Goal: Information Seeking & Learning: Learn about a topic

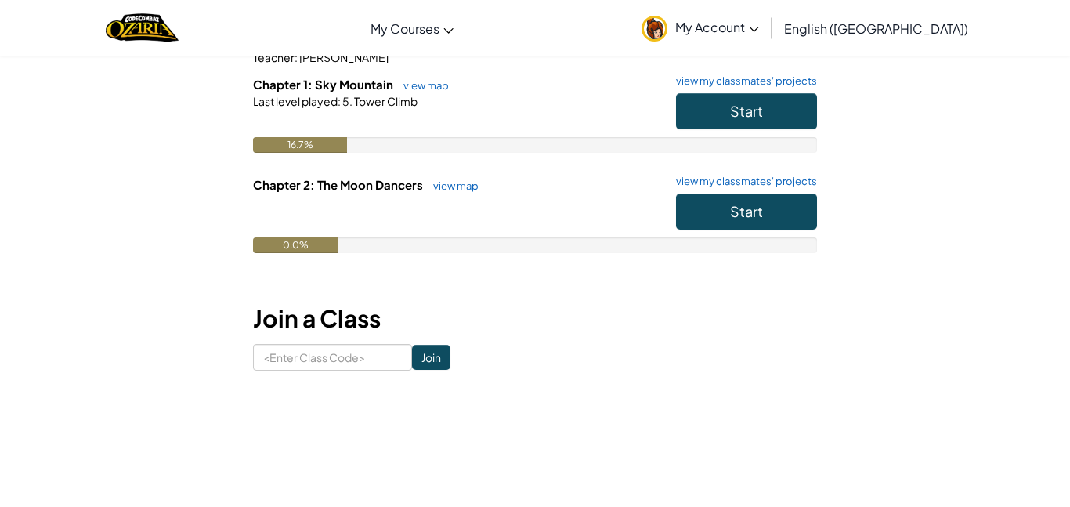
scroll to position [179, 0]
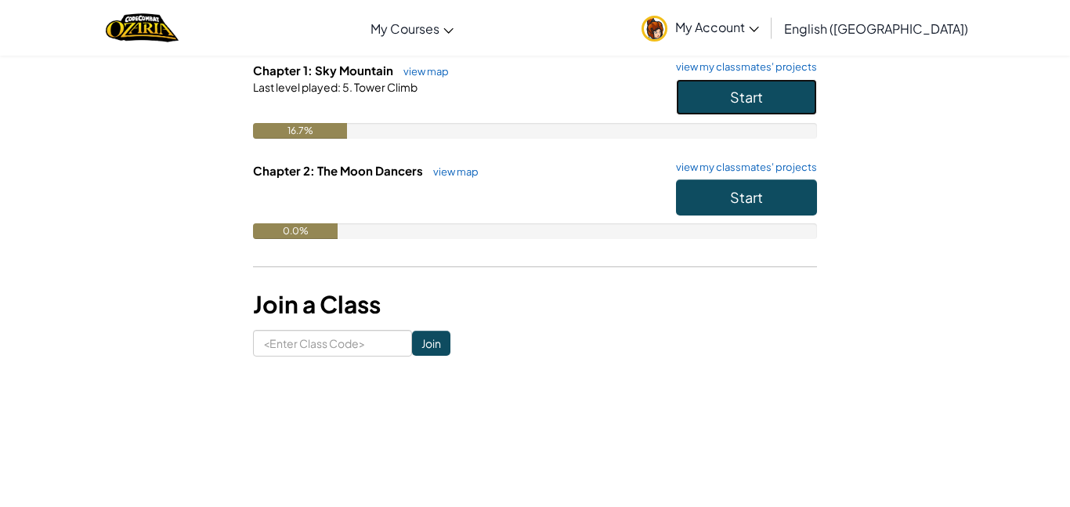
drag, startPoint x: 744, startPoint y: 95, endPoint x: 667, endPoint y: 110, distance: 78.4
click at [667, 110] on div "Start" at bounding box center [738, 101] width 157 height 44
click at [721, 103] on button "Start" at bounding box center [746, 97] width 141 height 36
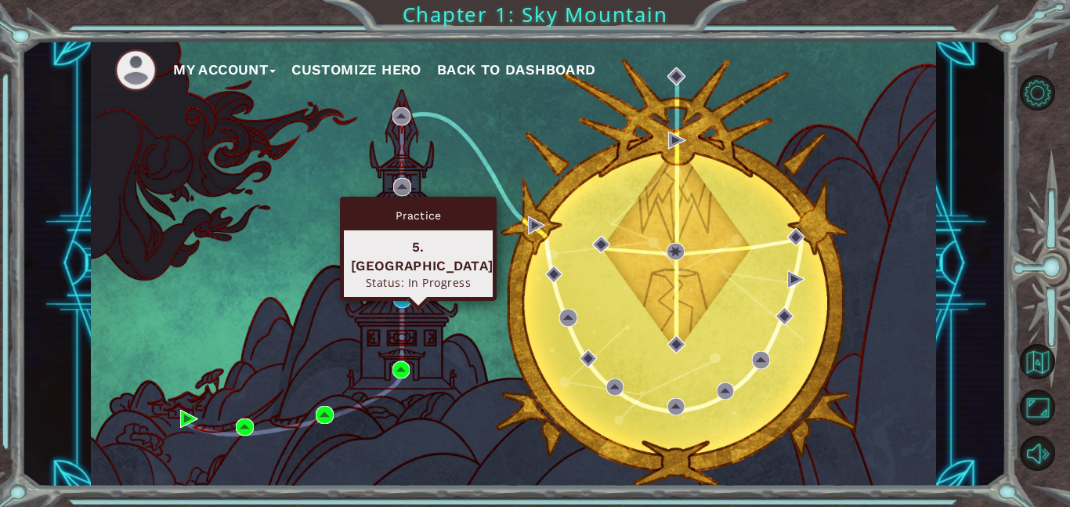
click at [394, 275] on div "Status: In Progress" at bounding box center [418, 282] width 135 height 15
click at [401, 302] on img at bounding box center [402, 299] width 18 height 18
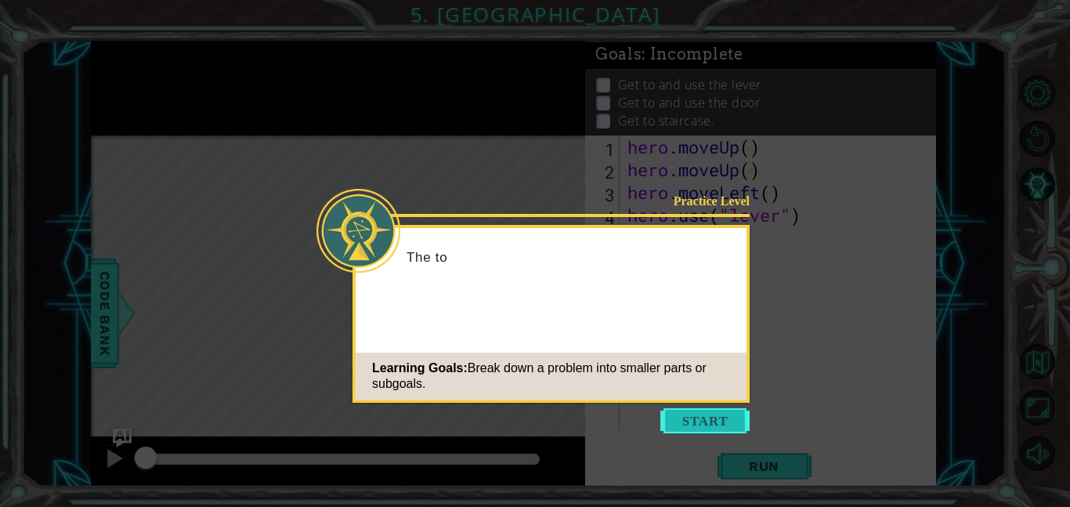
click at [690, 419] on button "Start" at bounding box center [704, 420] width 89 height 25
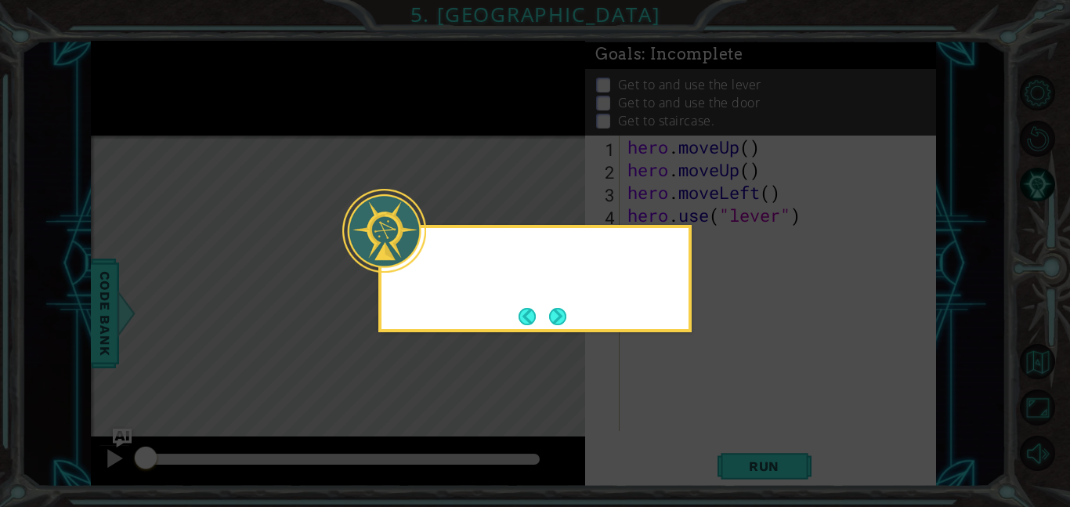
click at [690, 419] on icon at bounding box center [535, 253] width 1070 height 507
click at [566, 320] on button "Next" at bounding box center [557, 316] width 17 height 17
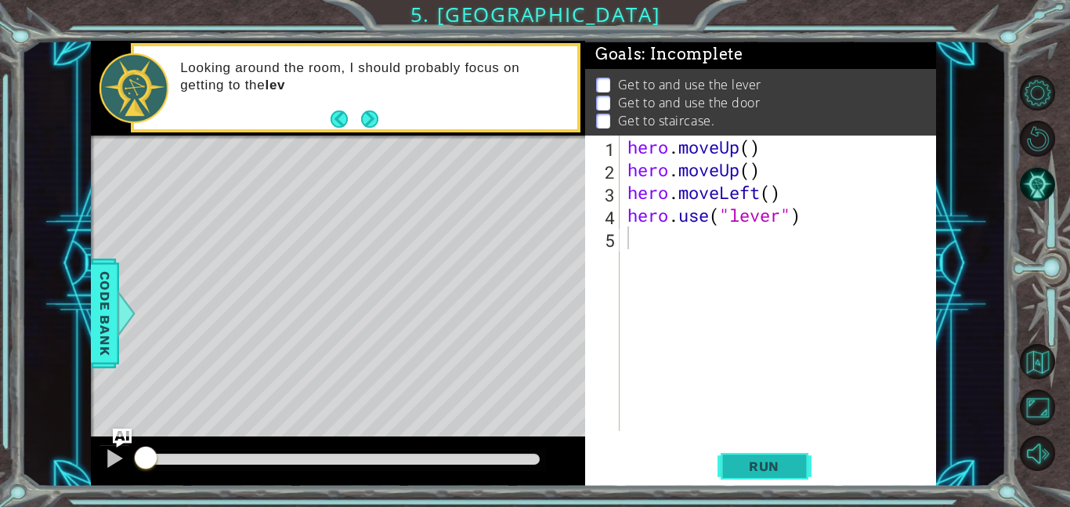
click at [743, 466] on span "Run" at bounding box center [764, 466] width 62 height 16
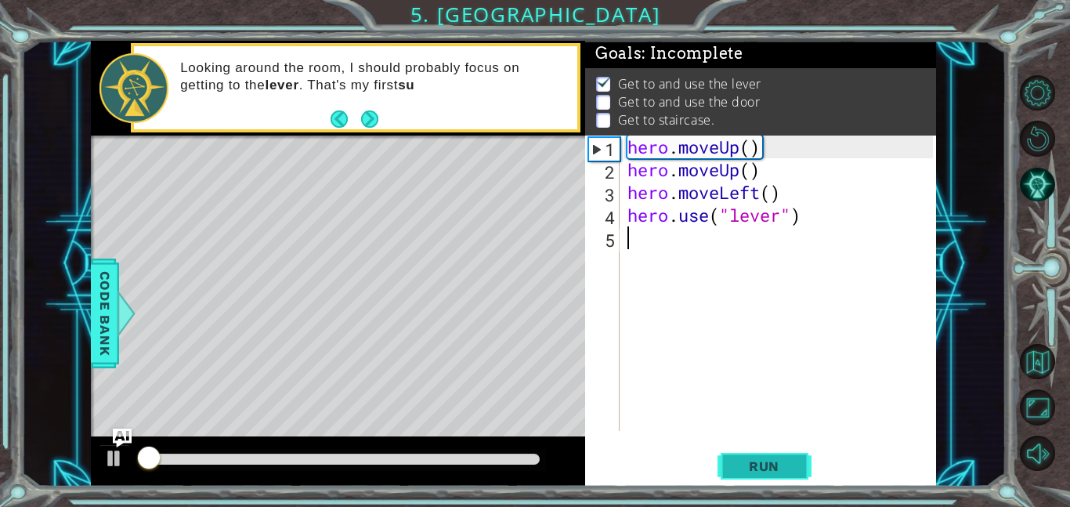
click at [759, 472] on span "Run" at bounding box center [764, 466] width 62 height 16
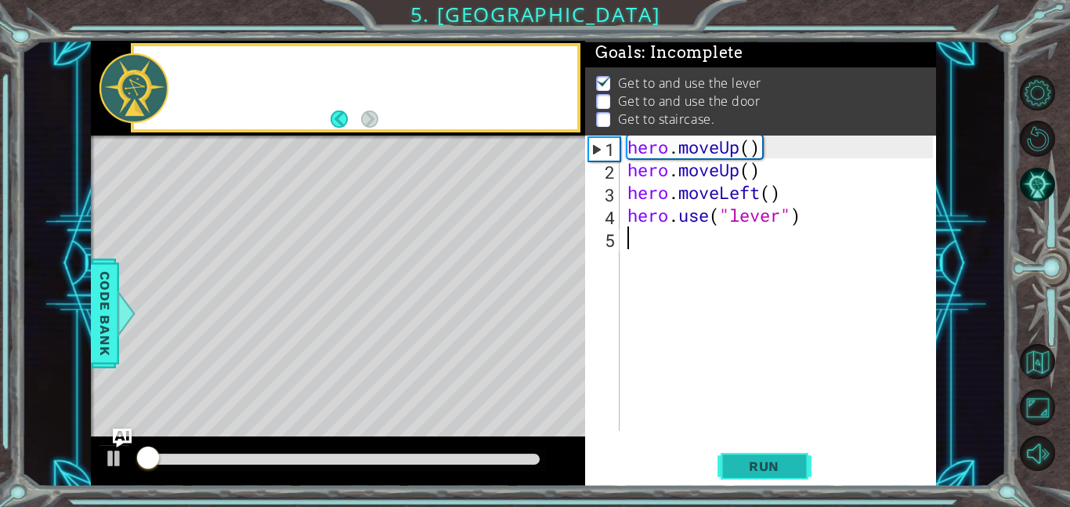
click at [759, 472] on span "Run" at bounding box center [764, 466] width 62 height 16
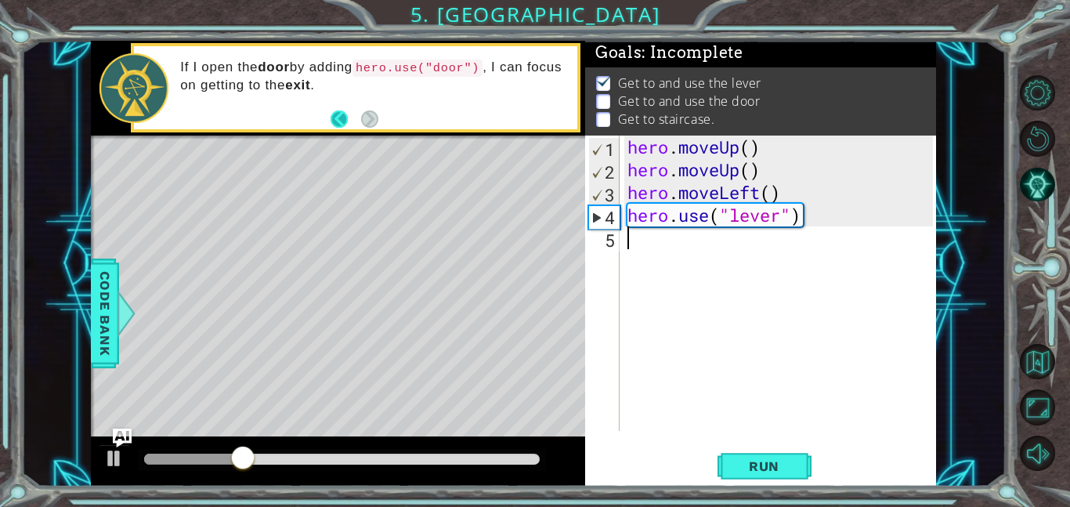
click at [341, 118] on button "Back" at bounding box center [346, 118] width 31 height 17
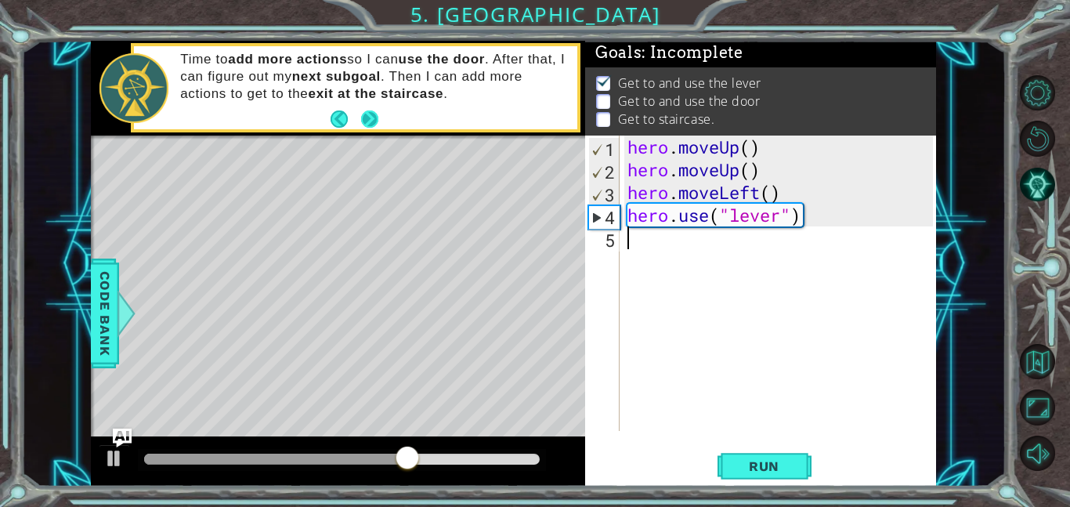
click at [366, 117] on button "Next" at bounding box center [369, 118] width 17 height 17
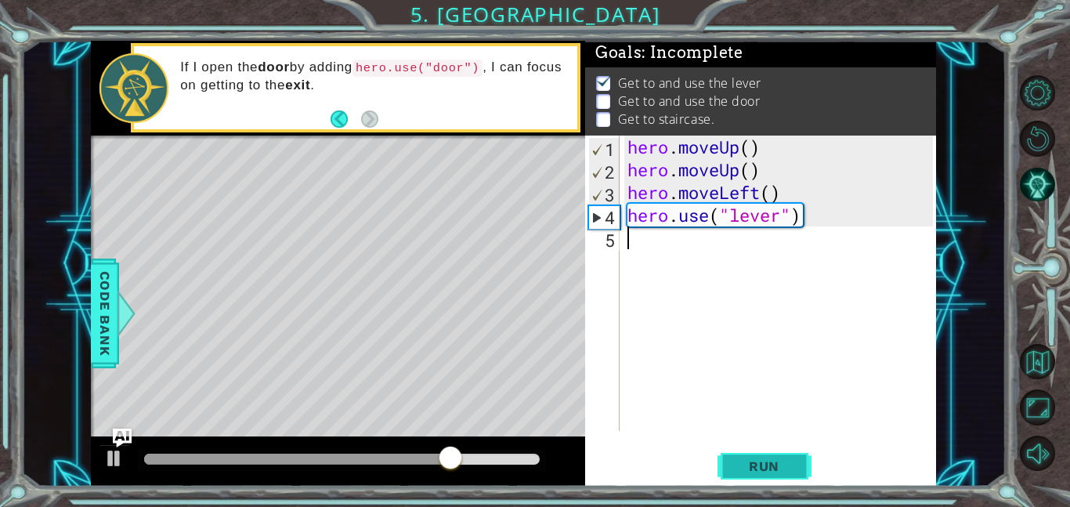
click at [750, 463] on span "Run" at bounding box center [764, 466] width 62 height 16
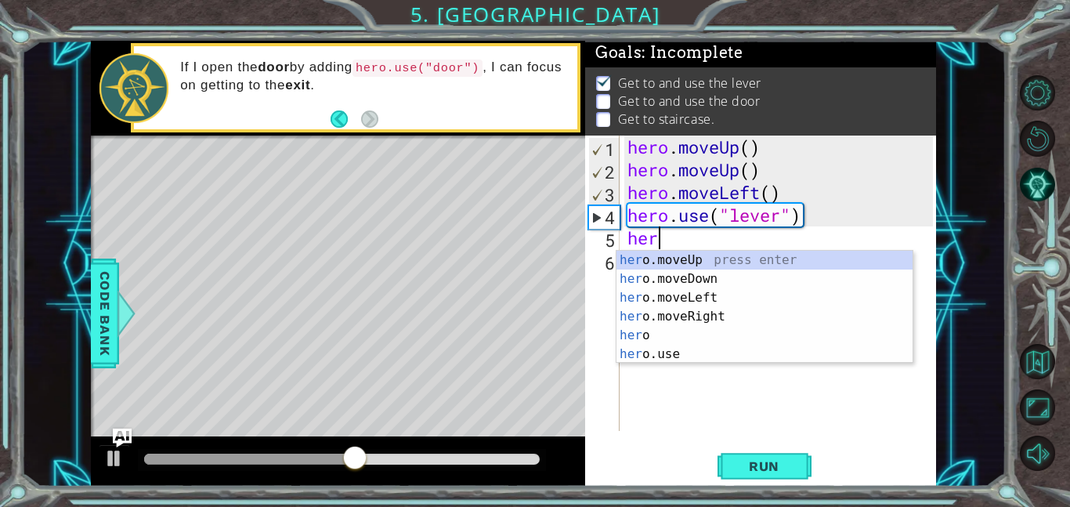
type textarea "hero"
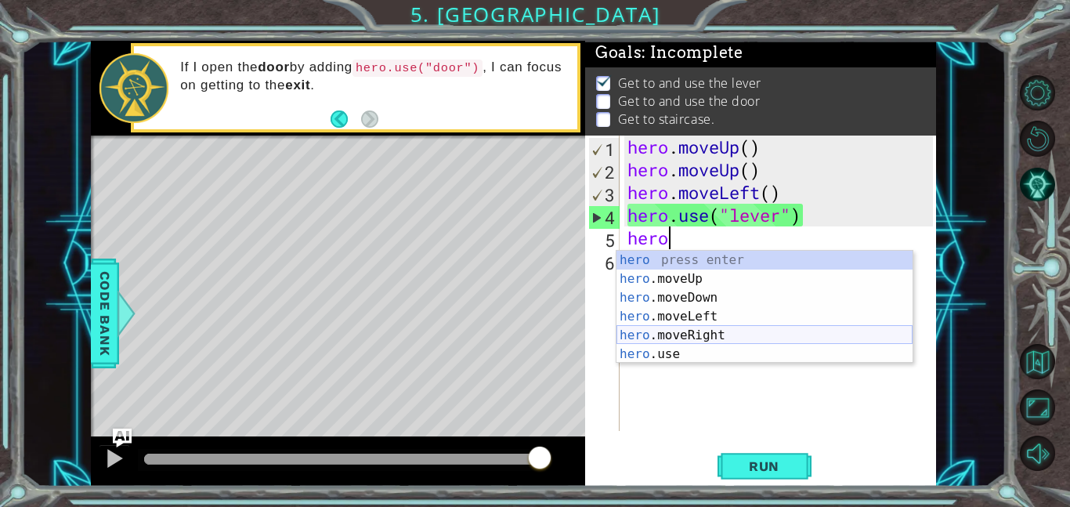
click at [690, 333] on div "hero press enter hero .moveUp press enter hero .moveDown press enter hero .move…" at bounding box center [764, 326] width 296 height 150
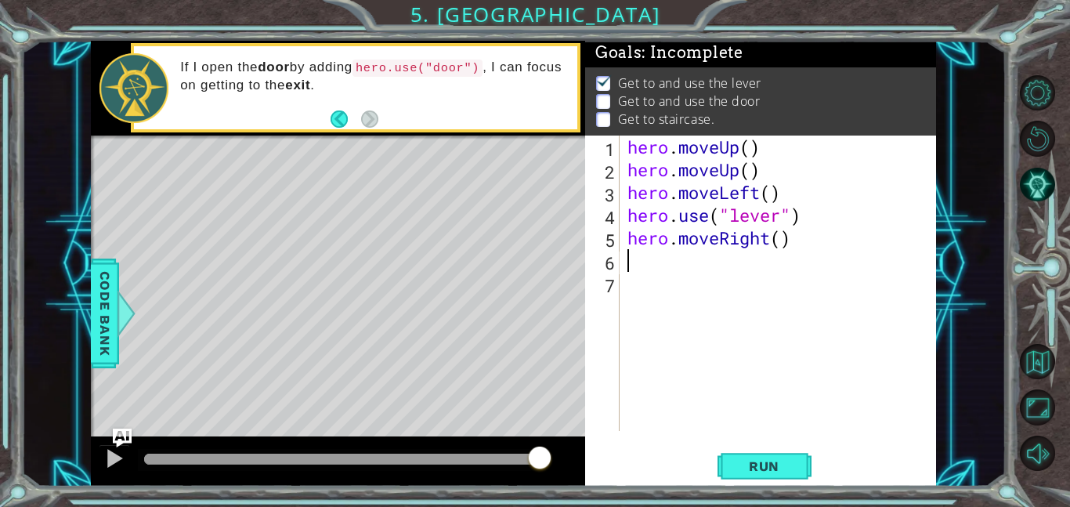
scroll to position [0, 0]
click at [783, 240] on div "hero . moveUp ( ) hero . moveUp ( ) hero . moveLeft ( ) hero . use ( "lever" ) …" at bounding box center [782, 306] width 316 height 341
type textarea "hero.moveRight(3)"
click at [745, 472] on span "Run" at bounding box center [764, 466] width 62 height 16
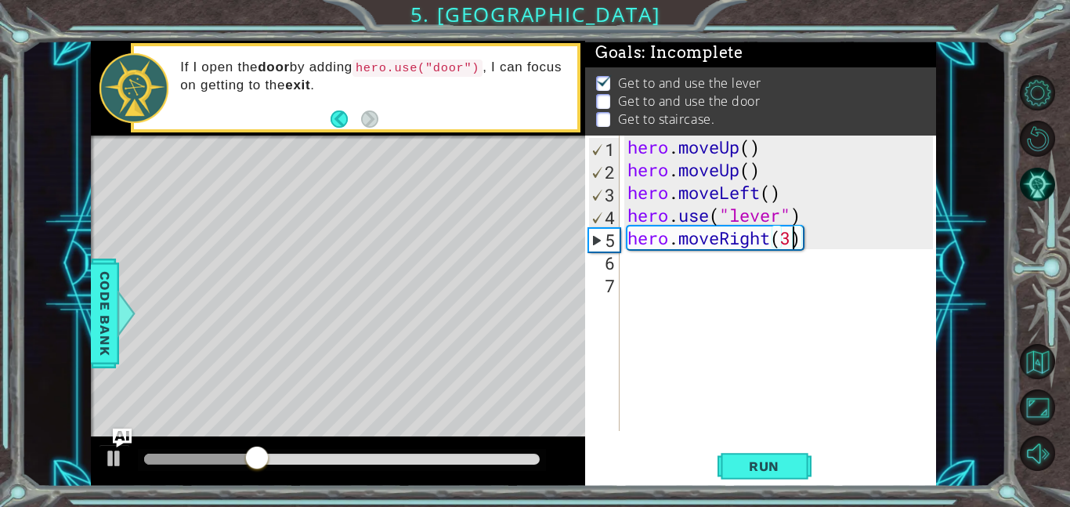
click at [644, 273] on div "hero . moveUp ( ) hero . moveUp ( ) hero . moveLeft ( ) hero . use ( "lever" ) …" at bounding box center [782, 306] width 316 height 341
click at [624, 259] on div "hero . moveUp ( ) hero . moveUp ( ) hero . moveLeft ( ) hero . use ( "lever" ) …" at bounding box center [782, 306] width 316 height 341
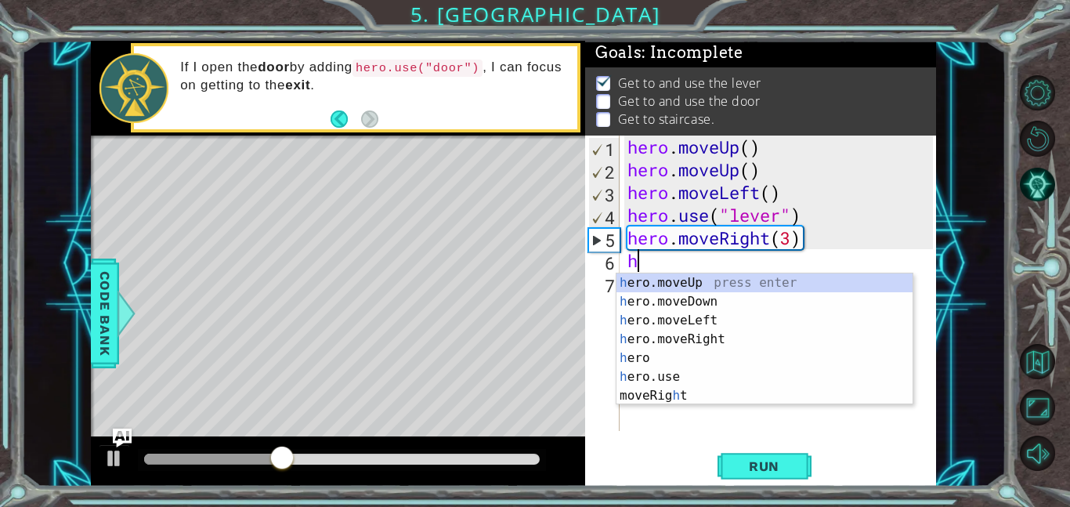
type textarea "her"
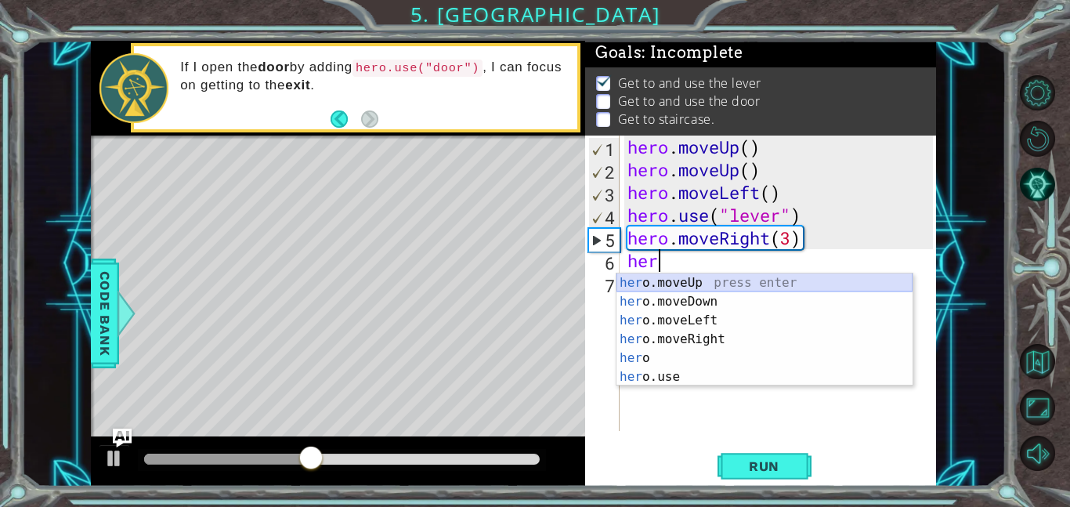
click at [645, 287] on div "her o.moveUp press enter her o.moveDown press enter her o.moveLeft press enter …" at bounding box center [764, 348] width 296 height 150
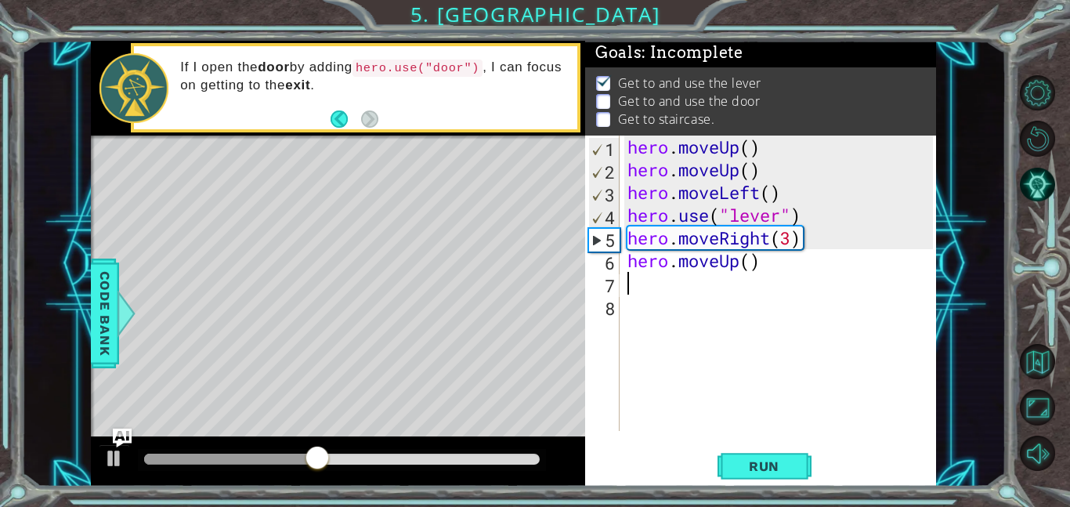
click at [645, 287] on div "hero . moveUp ( ) hero . moveUp ( ) hero . moveLeft ( ) hero . use ( "lever" ) …" at bounding box center [782, 306] width 316 height 341
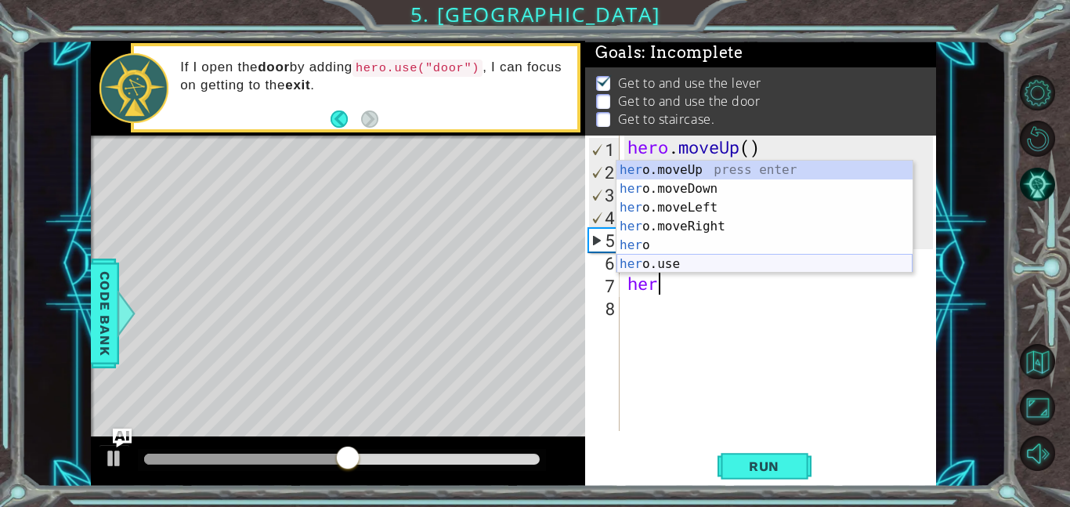
click at [682, 260] on div "her o.moveUp press enter her o.moveDown press enter her o.moveLeft press enter …" at bounding box center [764, 236] width 296 height 150
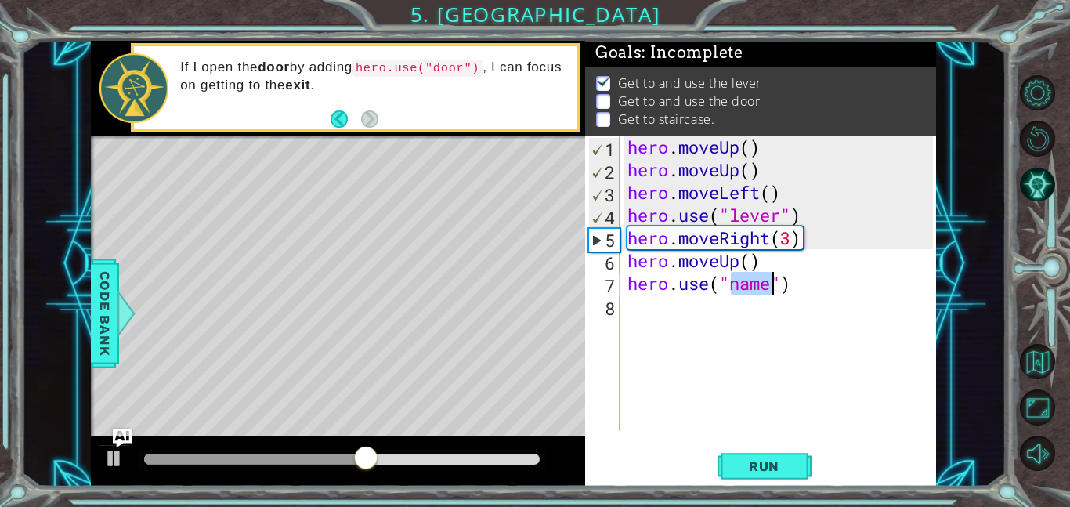
click at [745, 286] on div "hero . moveUp ( ) hero . moveUp ( ) hero . moveLeft ( ) hero . use ( "lever" ) …" at bounding box center [778, 283] width 309 height 295
click at [745, 286] on div "hero . moveUp ( ) hero . moveUp ( ) hero . moveLeft ( ) hero . use ( "lever" ) …" at bounding box center [782, 306] width 316 height 341
type textarea "hero.use("door")"
click at [758, 461] on span "Run" at bounding box center [764, 466] width 62 height 16
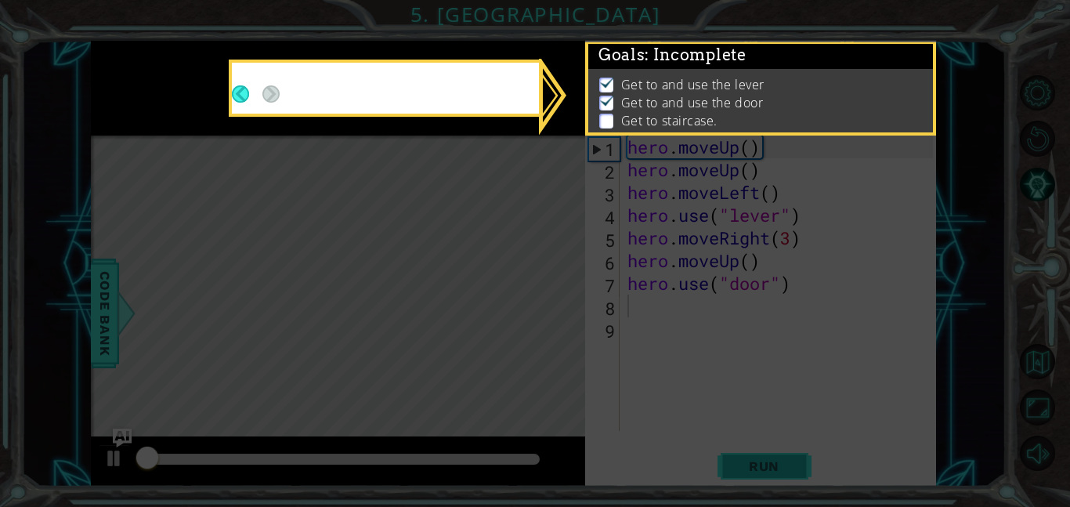
scroll to position [2, 0]
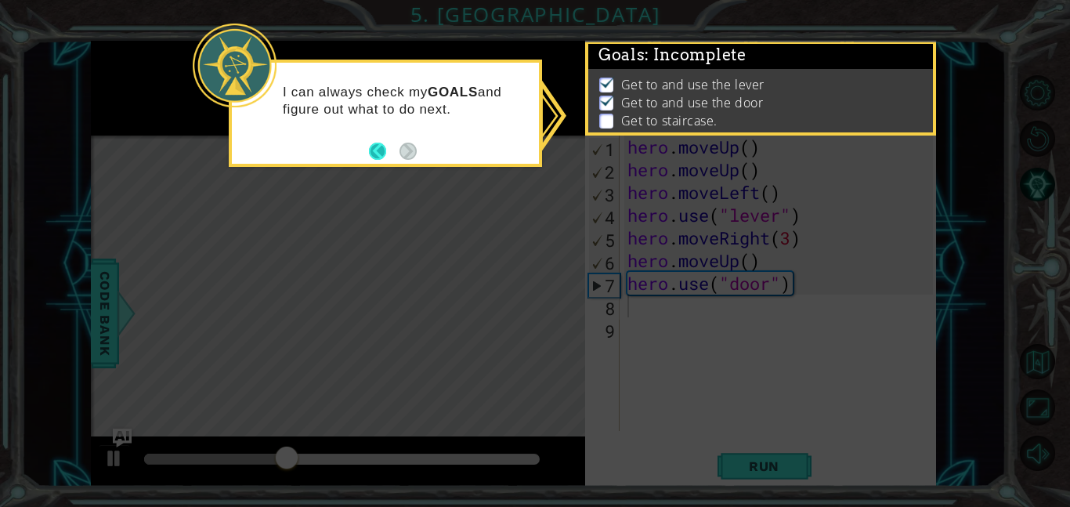
click at [375, 152] on button "Back" at bounding box center [384, 151] width 31 height 17
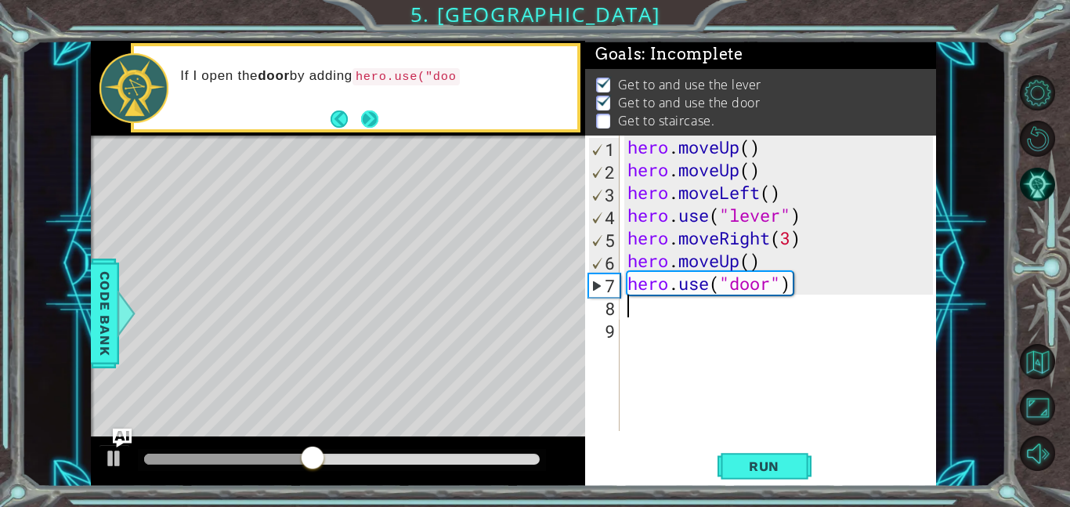
click at [369, 121] on button "Next" at bounding box center [368, 118] width 17 height 17
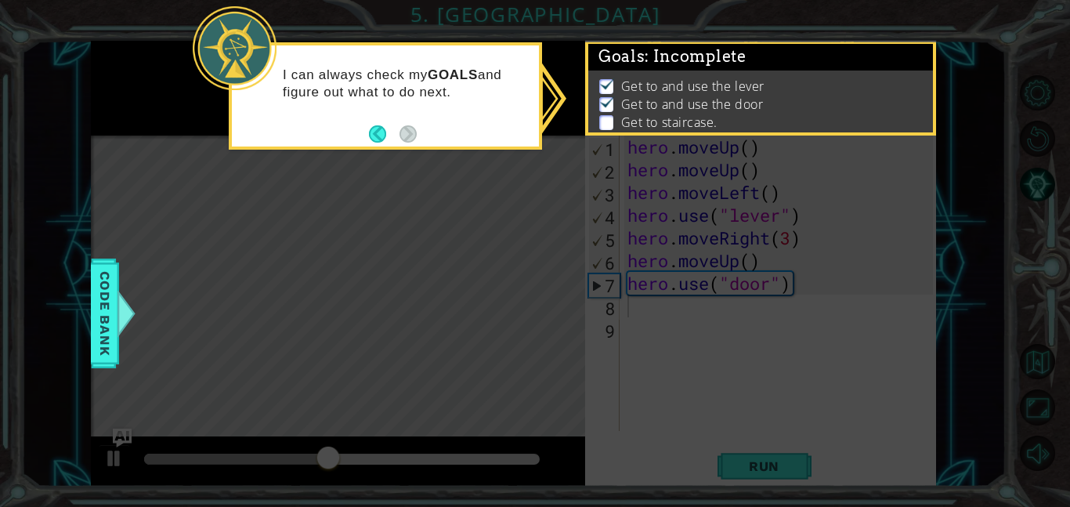
click at [392, 197] on icon at bounding box center [535, 253] width 1070 height 507
click at [635, 109] on p "Get to and use the door" at bounding box center [692, 104] width 143 height 17
click at [621, 98] on p "Get to and use the door" at bounding box center [692, 104] width 143 height 17
click at [376, 128] on button "Back" at bounding box center [384, 133] width 31 height 17
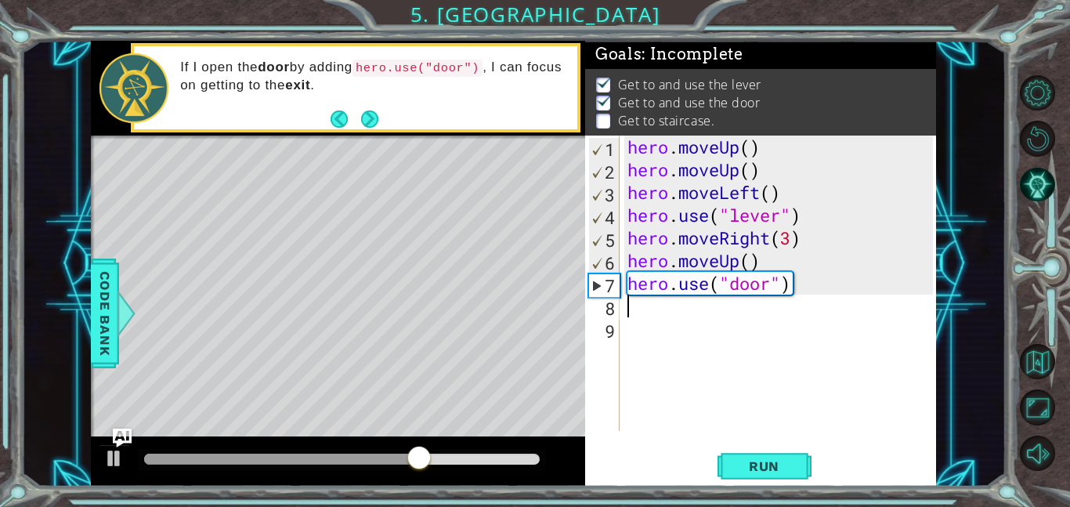
click at [655, 315] on div "hero . moveUp ( ) hero . moveUp ( ) hero . moveLeft ( ) hero . use ( "lever" ) …" at bounding box center [782, 306] width 316 height 341
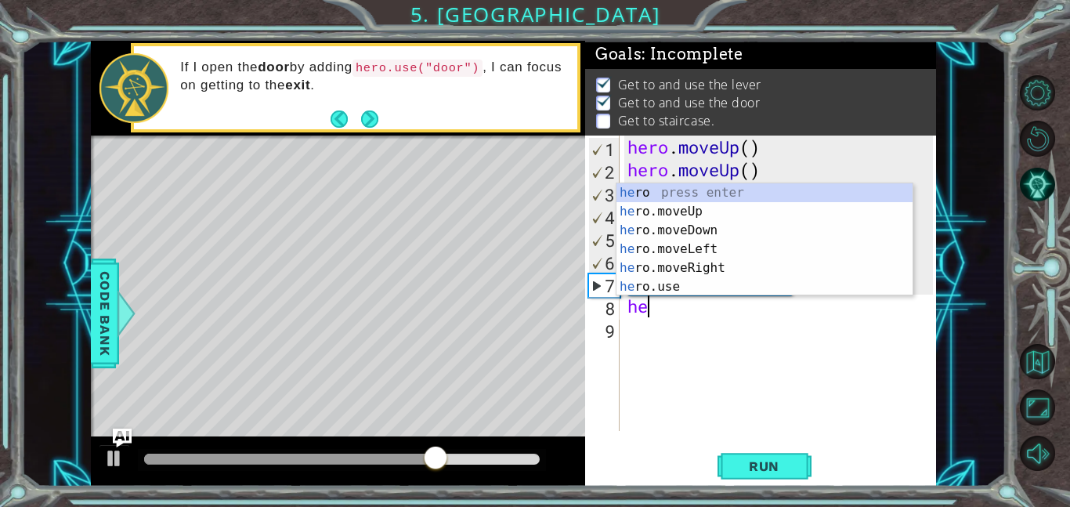
type textarea "her"
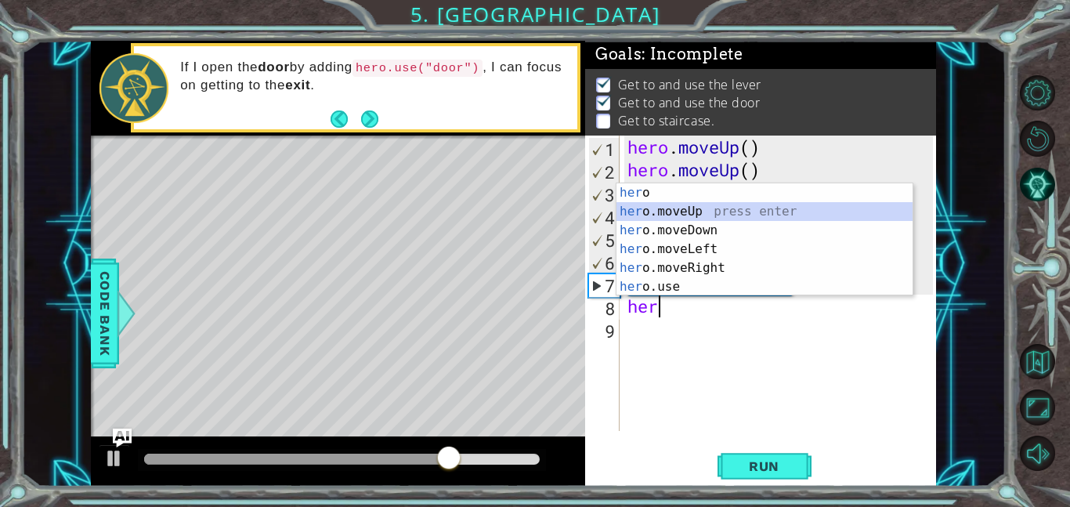
click at [669, 204] on div "her o press enter her o.moveUp press enter her o.moveDown press enter her o.mov…" at bounding box center [764, 258] width 296 height 150
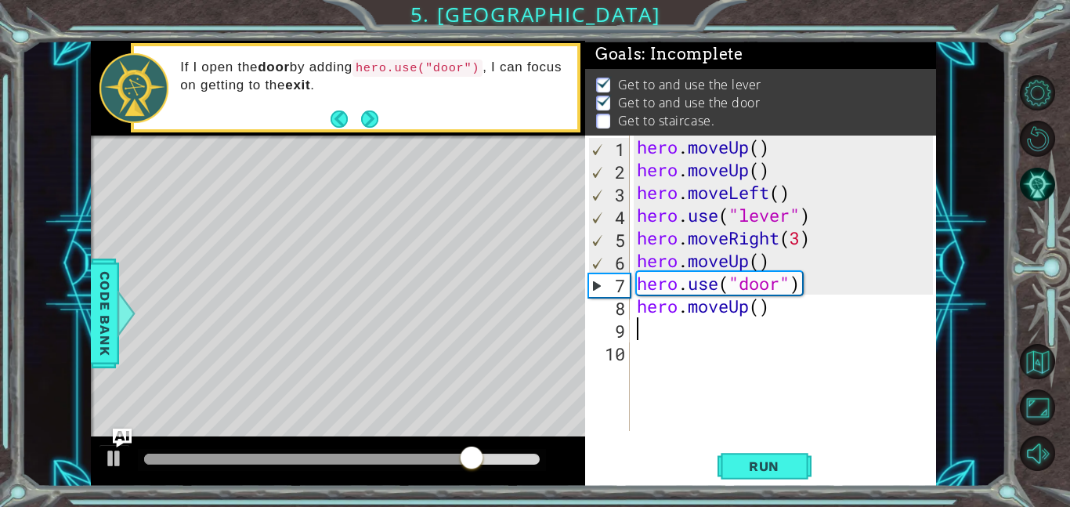
click at [759, 312] on div "hero . moveUp ( ) hero . moveUp ( ) hero . moveLeft ( ) hero . use ( "lever" ) …" at bounding box center [787, 306] width 307 height 341
type textarea "hero.moveUp(2)"
click at [650, 330] on div "hero . moveUp ( ) hero . moveUp ( ) hero . moveLeft ( ) hero . use ( "lever" ) …" at bounding box center [787, 306] width 307 height 341
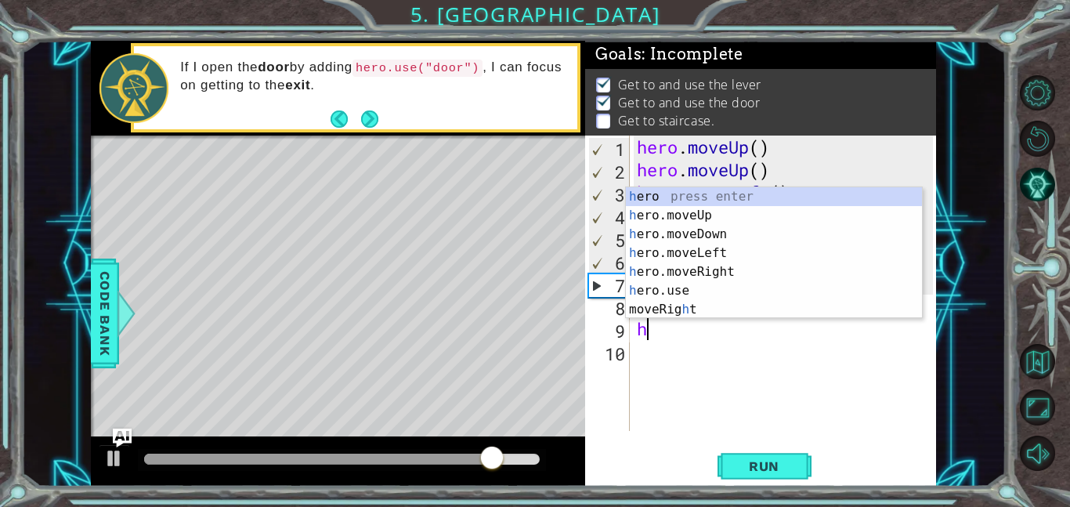
type textarea "he"
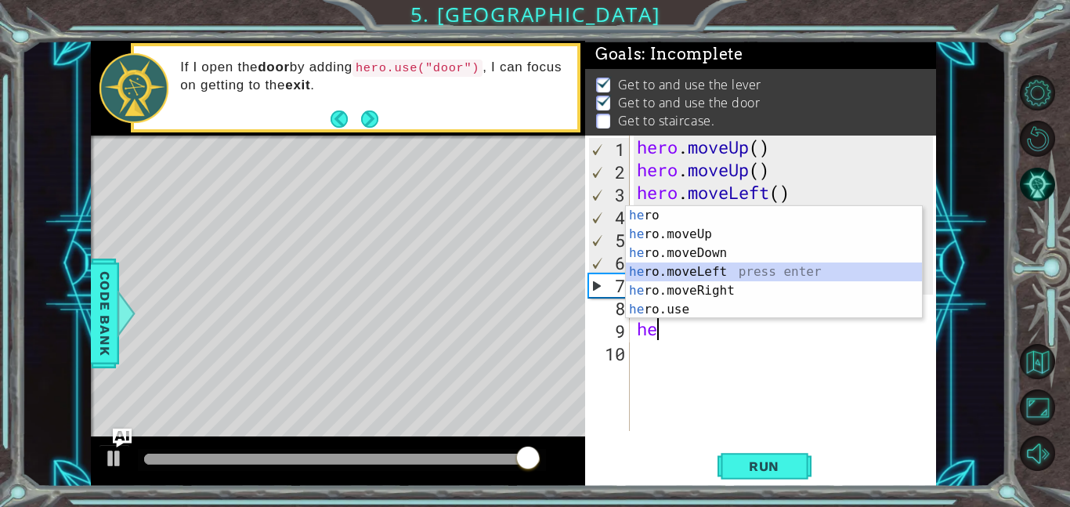
click at [665, 269] on div "he ro press enter he ro.moveUp press enter he ro.moveDown press enter he ro.mov…" at bounding box center [774, 281] width 296 height 150
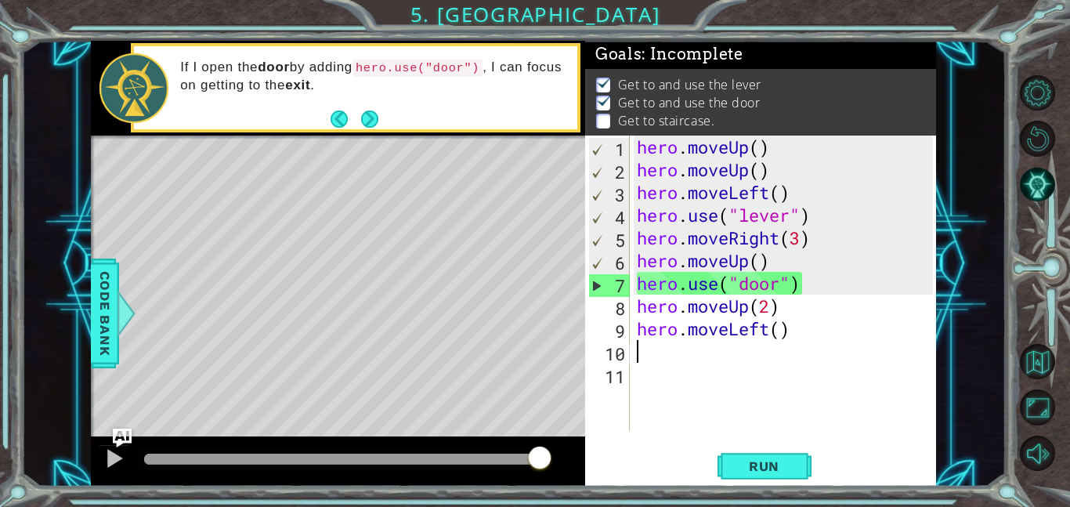
click at [785, 328] on div "hero . moveUp ( ) hero . moveUp ( ) hero . moveLeft ( ) hero . use ( "lever" ) …" at bounding box center [787, 306] width 307 height 341
type textarea "hero.moveLeft(3)"
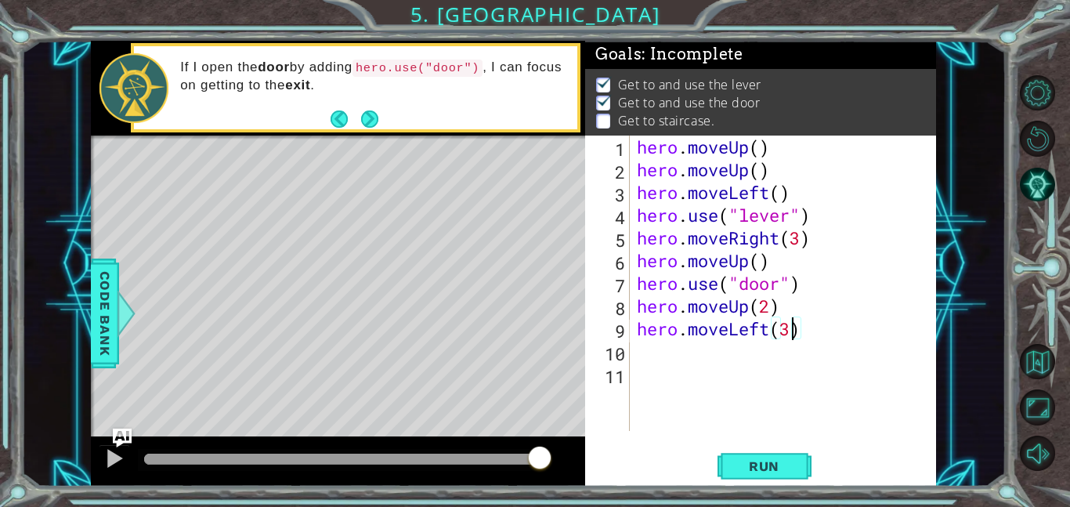
click at [668, 355] on div "hero . moveUp ( ) hero . moveUp ( ) hero . moveLeft ( ) hero . use ( "lever" ) …" at bounding box center [787, 306] width 307 height 341
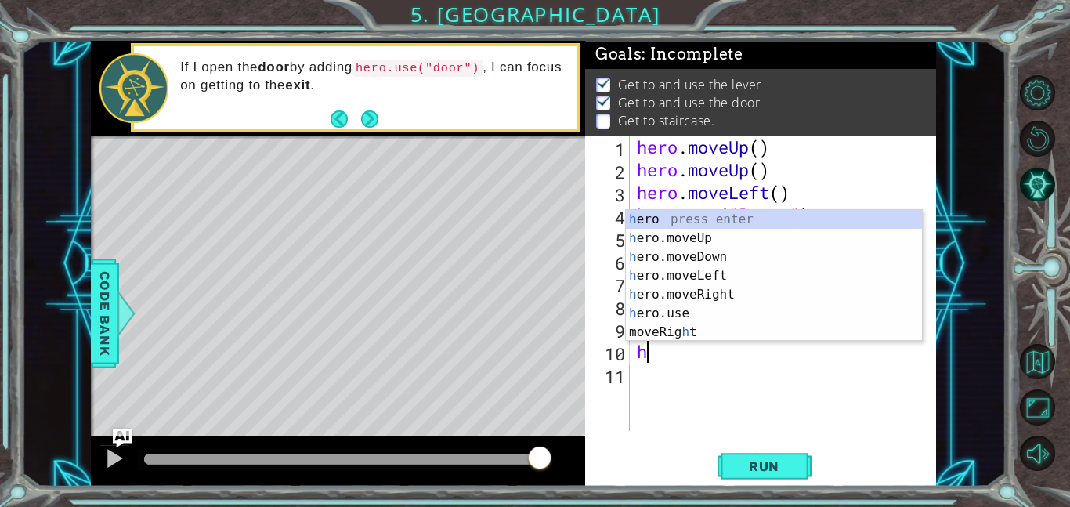
type textarea "he"
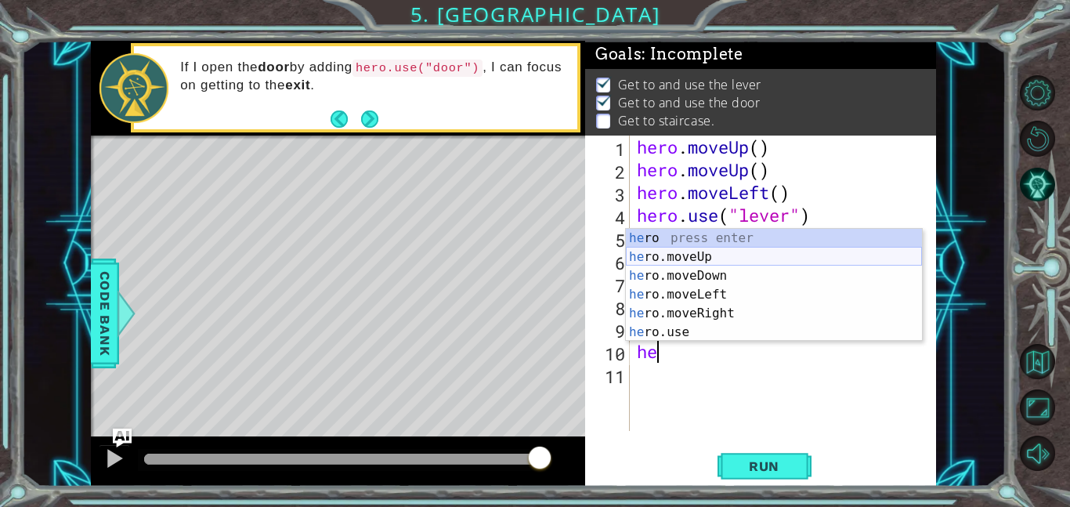
click at [682, 259] on div "he ro press enter he ro.moveUp press enter he ro.moveDown press enter he ro.mov…" at bounding box center [774, 304] width 296 height 150
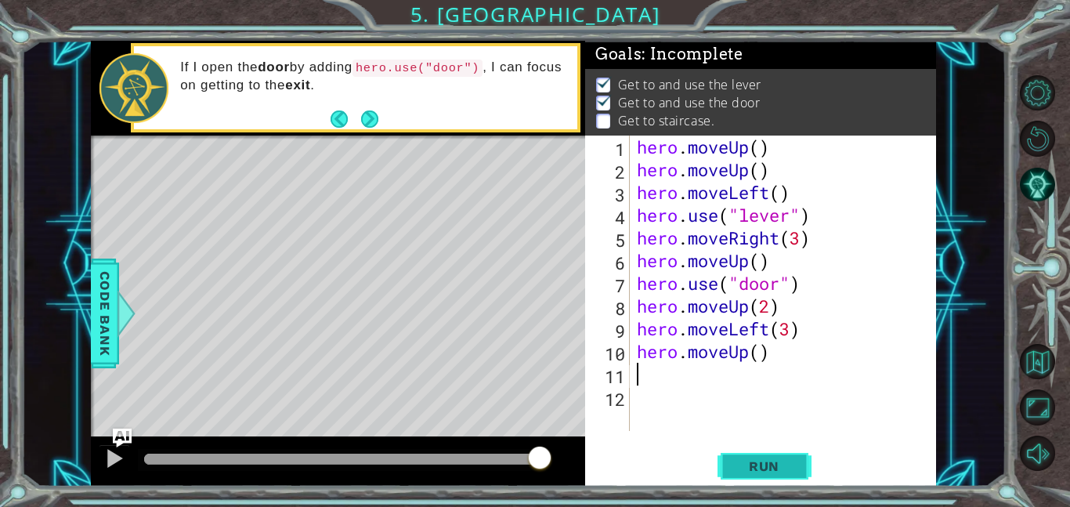
click at [743, 461] on span "Run" at bounding box center [764, 466] width 62 height 16
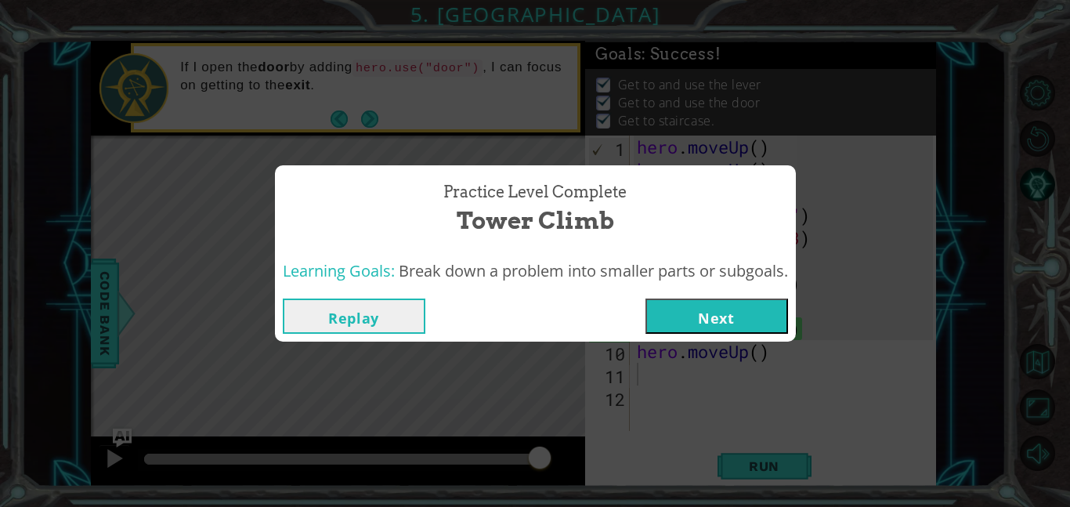
click at [725, 324] on button "Next" at bounding box center [716, 315] width 143 height 35
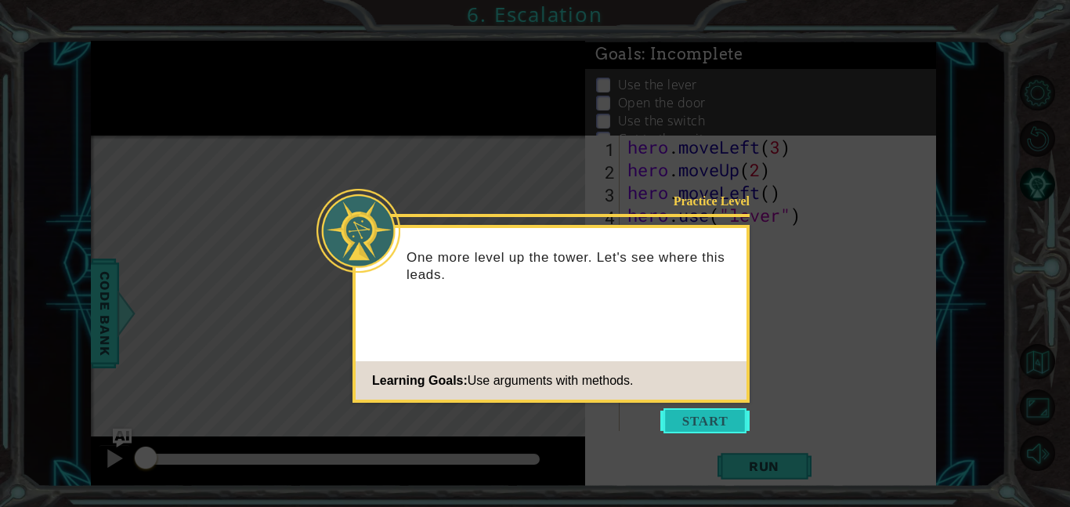
click at [703, 417] on button "Start" at bounding box center [704, 420] width 89 height 25
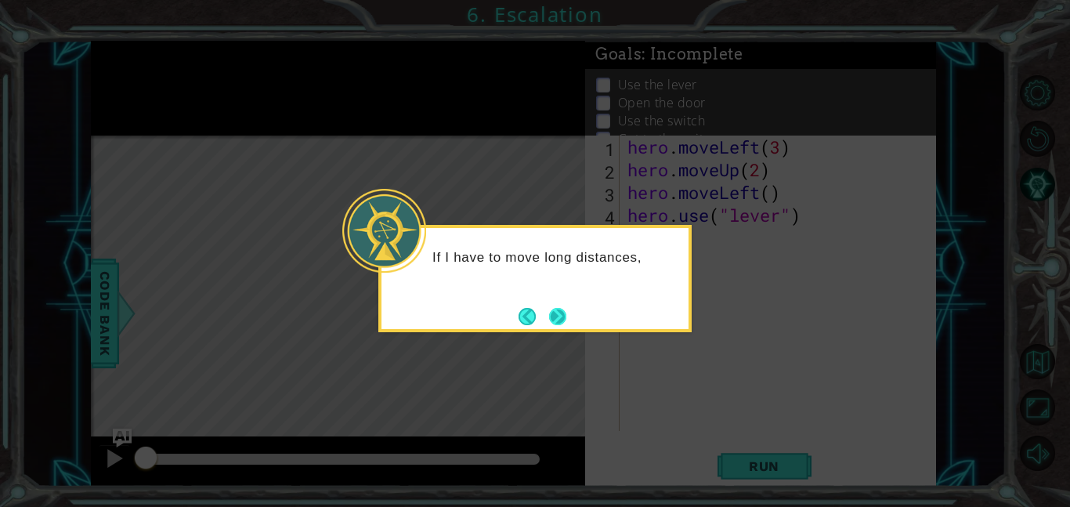
click at [553, 324] on button "Next" at bounding box center [557, 316] width 17 height 17
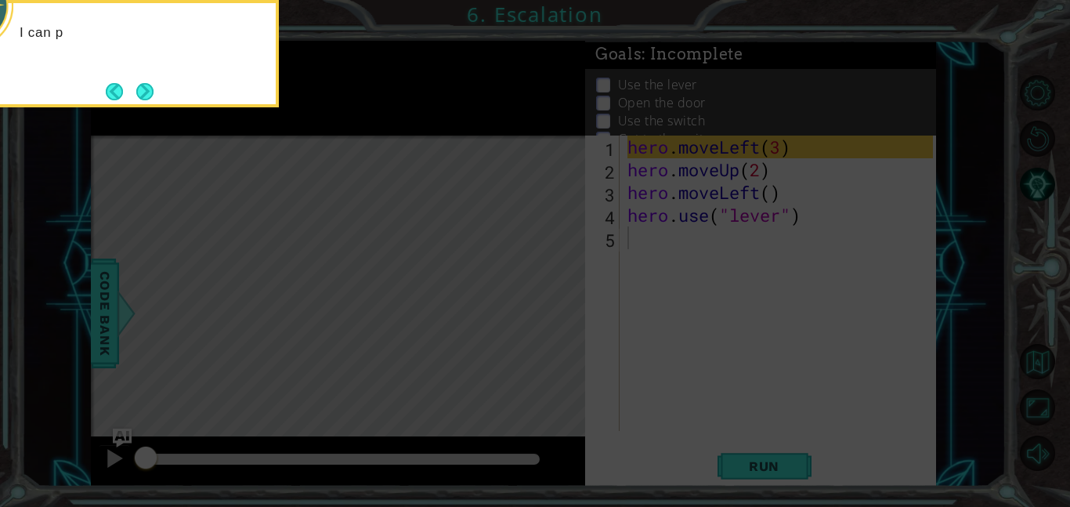
click at [553, 324] on icon at bounding box center [535, 76] width 1070 height 862
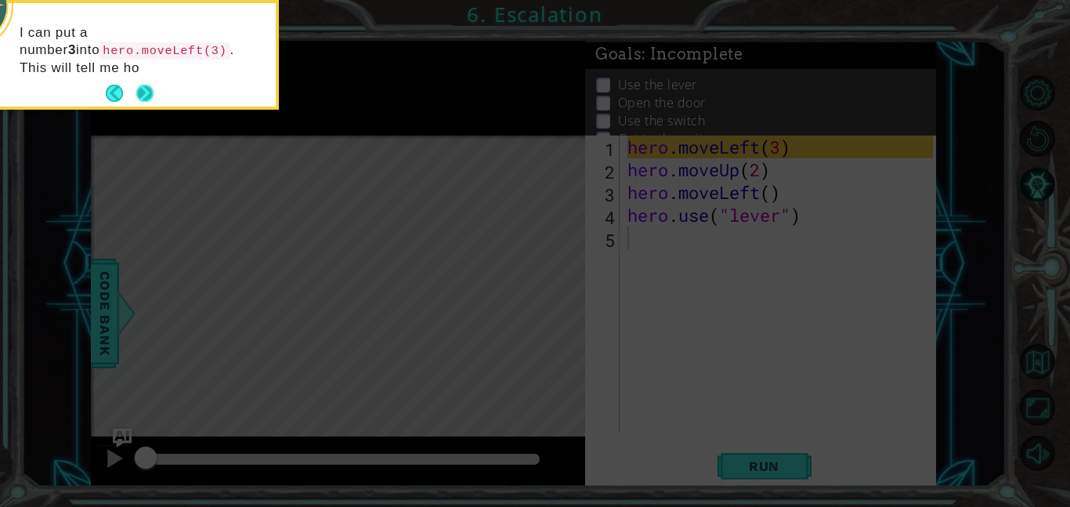
click at [139, 92] on button "Next" at bounding box center [144, 93] width 17 height 17
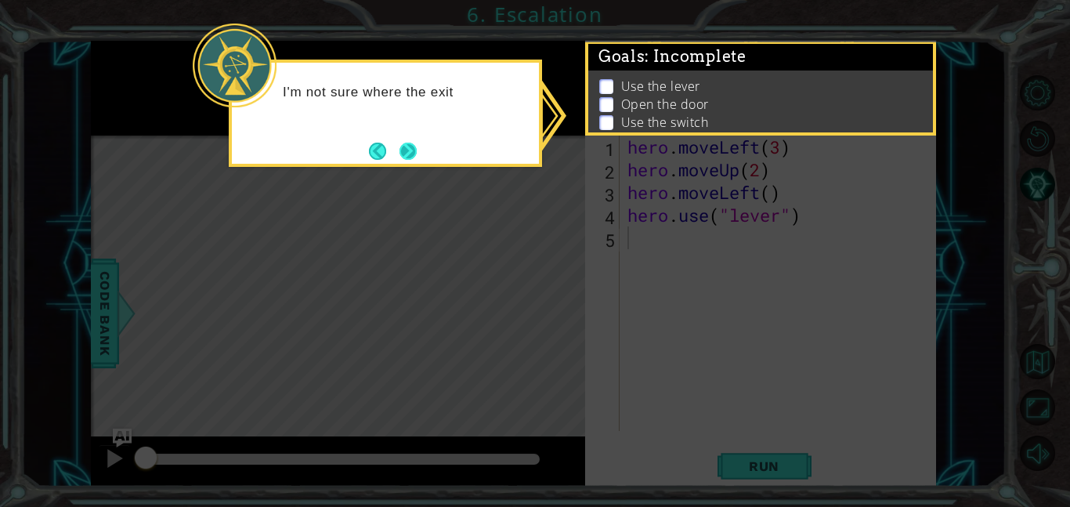
click at [412, 146] on button "Next" at bounding box center [408, 151] width 17 height 17
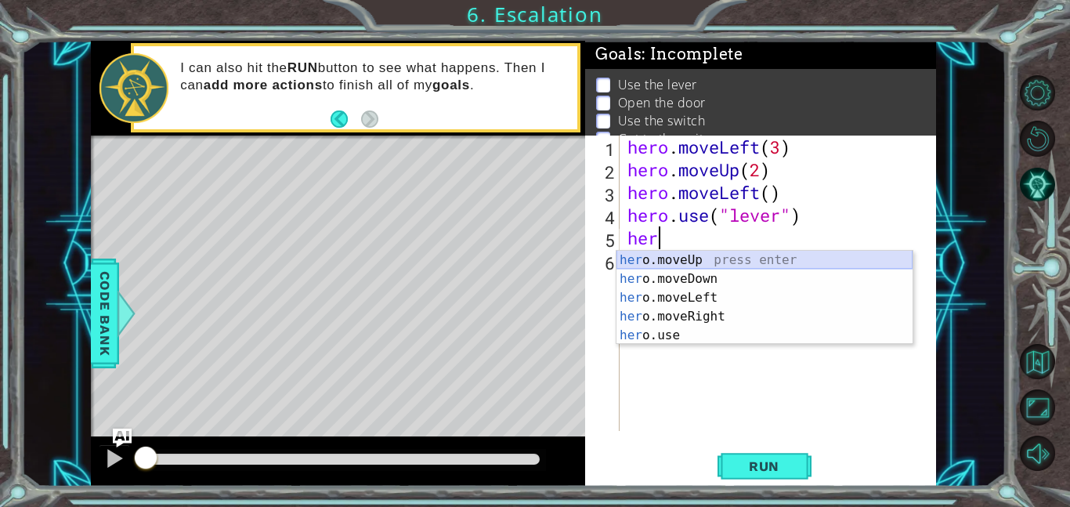
click at [734, 258] on div "her o.moveUp press enter her o.moveDown press enter her o.moveLeft press enter …" at bounding box center [764, 317] width 296 height 132
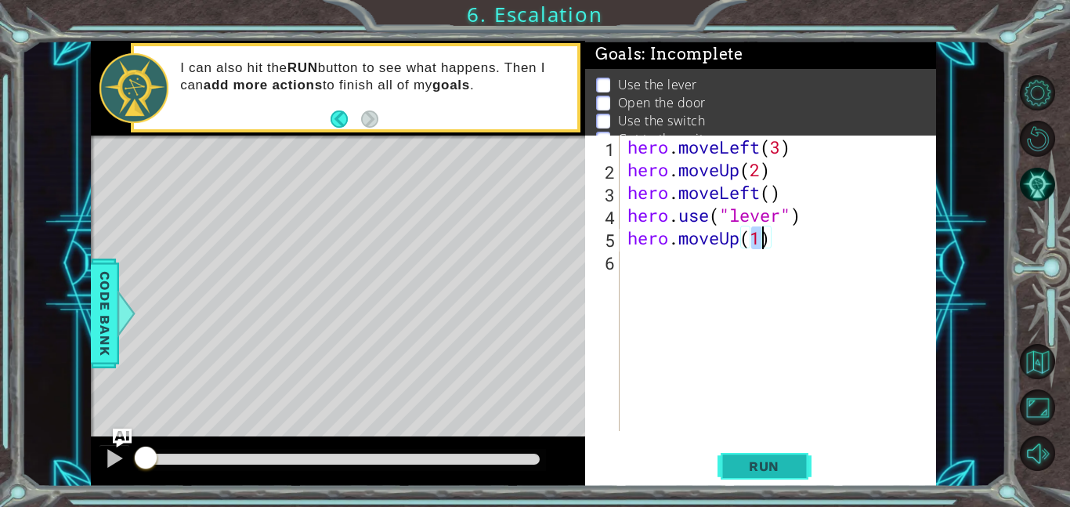
click at [768, 467] on span "Run" at bounding box center [764, 466] width 62 height 16
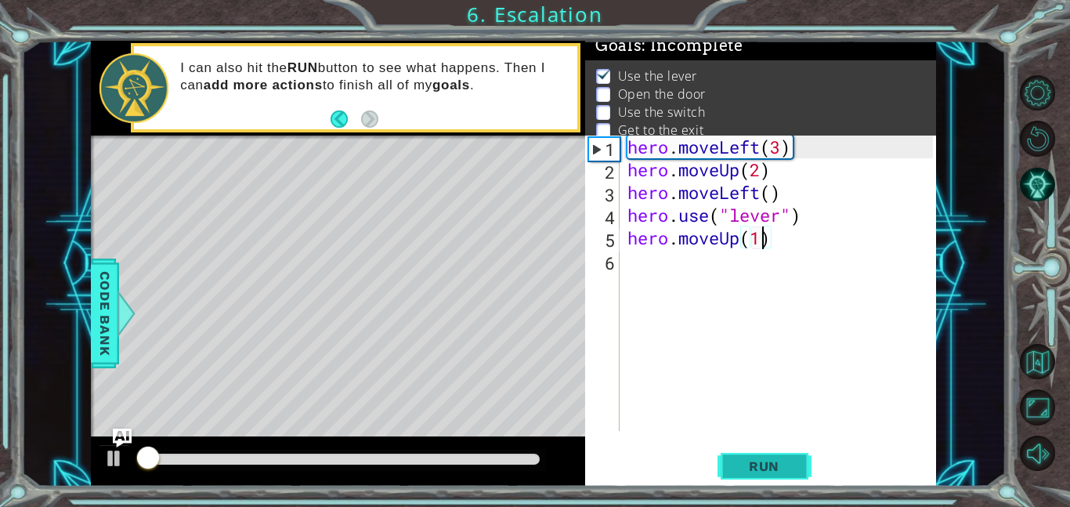
scroll to position [10, 0]
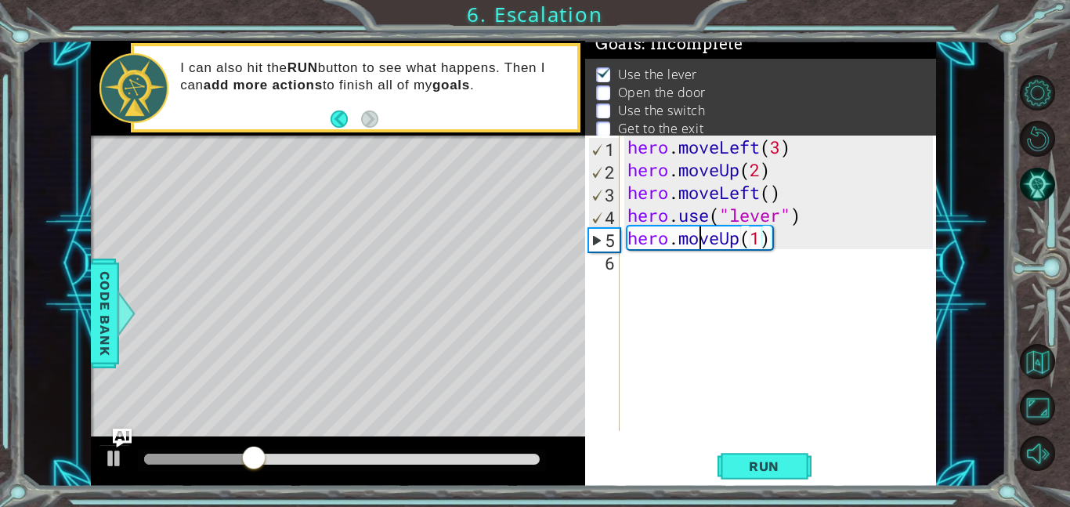
click at [702, 237] on div "hero . moveLeft ( 3 ) hero . moveUp ( 2 ) hero . moveLeft ( ) hero . use ( "lev…" at bounding box center [782, 306] width 316 height 341
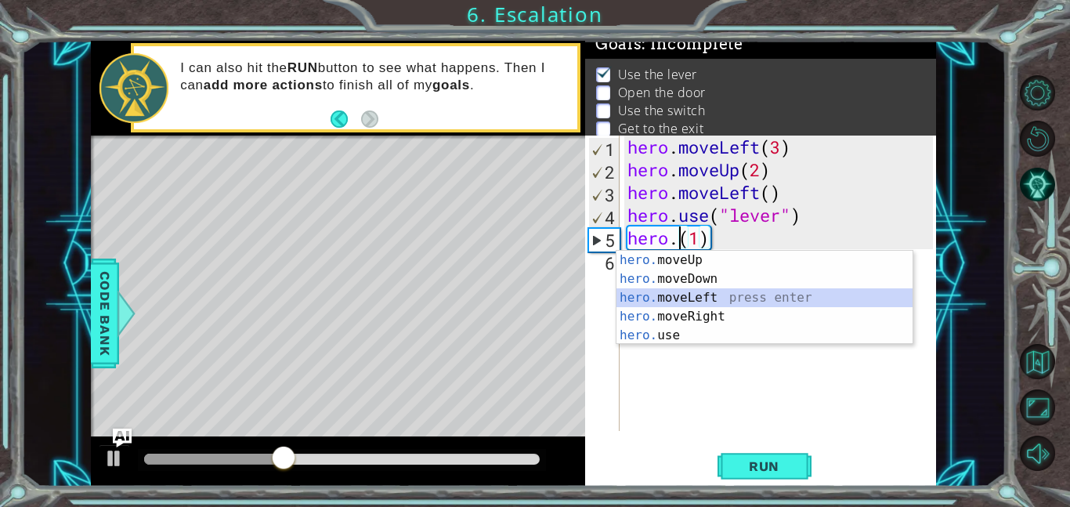
click at [698, 294] on div "hero. moveUp press enter hero. moveDown press enter hero. moveLeft press enter …" at bounding box center [764, 317] width 296 height 132
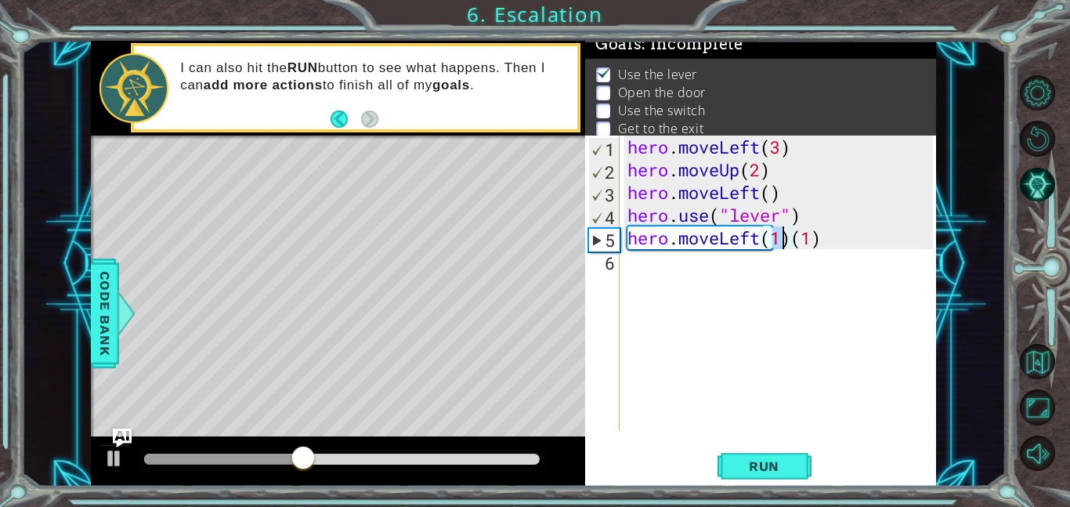
scroll to position [0, 7]
click at [830, 243] on div "hero . moveLeft ( 3 ) hero . moveUp ( 2 ) hero . moveLeft ( ) hero . use ( "lev…" at bounding box center [782, 306] width 316 height 341
type textarea "hero.moveLeft(2"
click at [682, 273] on div "hero . moveLeft ( 3 ) hero . moveUp ( 2 ) hero . moveLeft ( ) hero . use ( "lev…" at bounding box center [782, 306] width 316 height 341
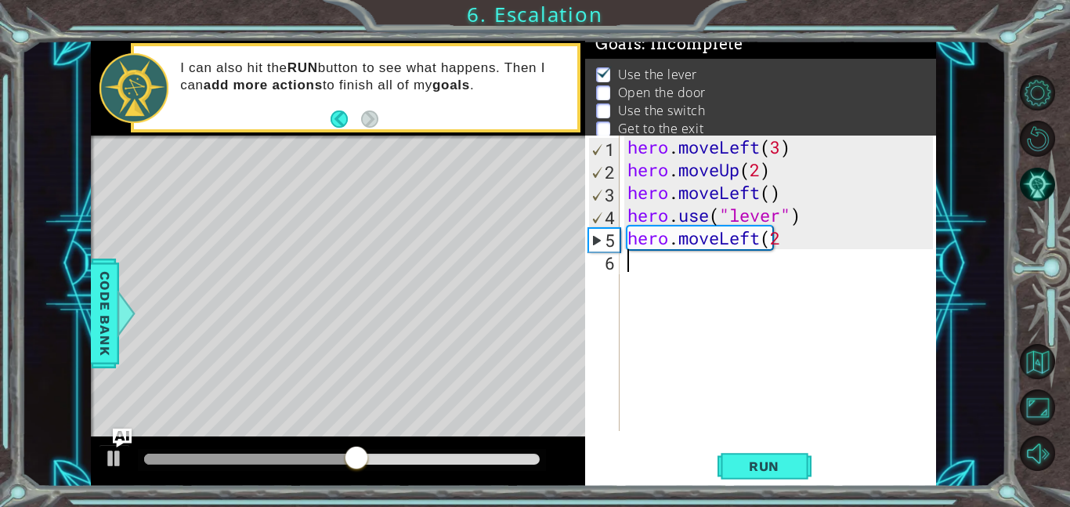
scroll to position [0, 0]
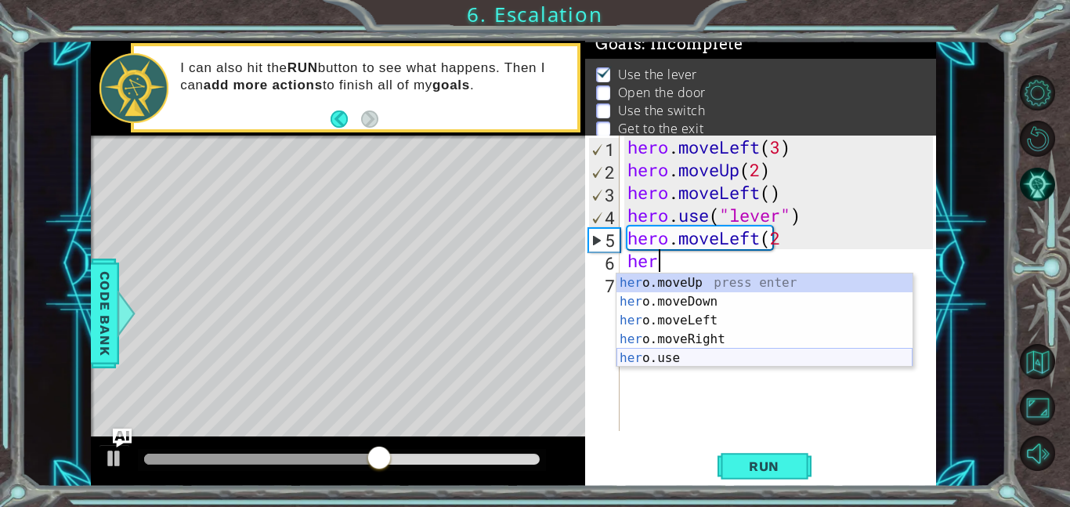
click at [666, 359] on div "her o.moveUp press enter her o.moveDown press enter her o.moveLeft press enter …" at bounding box center [764, 339] width 296 height 132
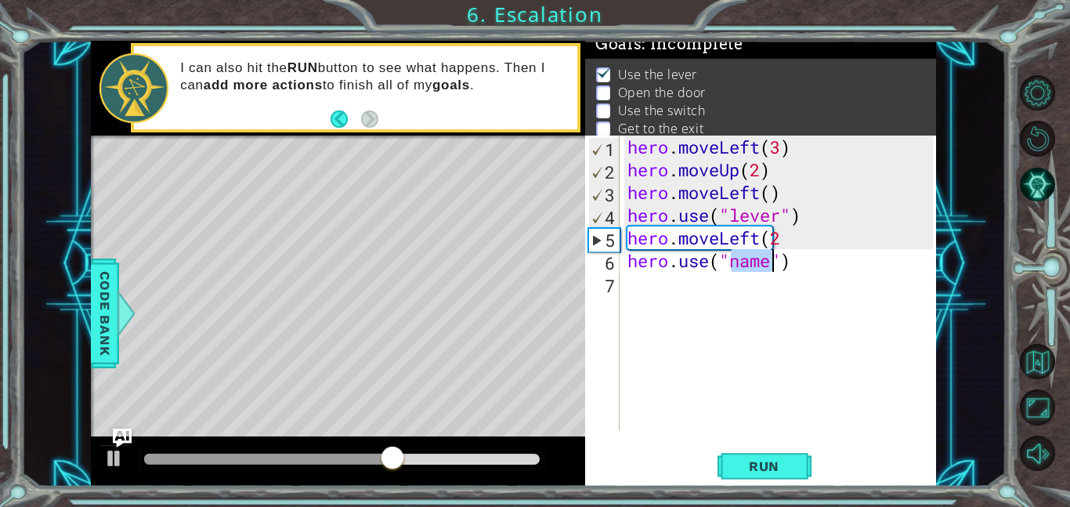
click at [750, 259] on div "hero . moveLeft ( 3 ) hero . moveUp ( 2 ) hero . moveLeft ( ) hero . use ( "lev…" at bounding box center [778, 283] width 309 height 295
click at [750, 259] on div "hero . moveLeft ( 3 ) hero . moveUp ( 2 ) hero . moveLeft ( ) hero . use ( "lev…" at bounding box center [782, 306] width 316 height 341
click at [781, 471] on span "Run" at bounding box center [764, 466] width 62 height 16
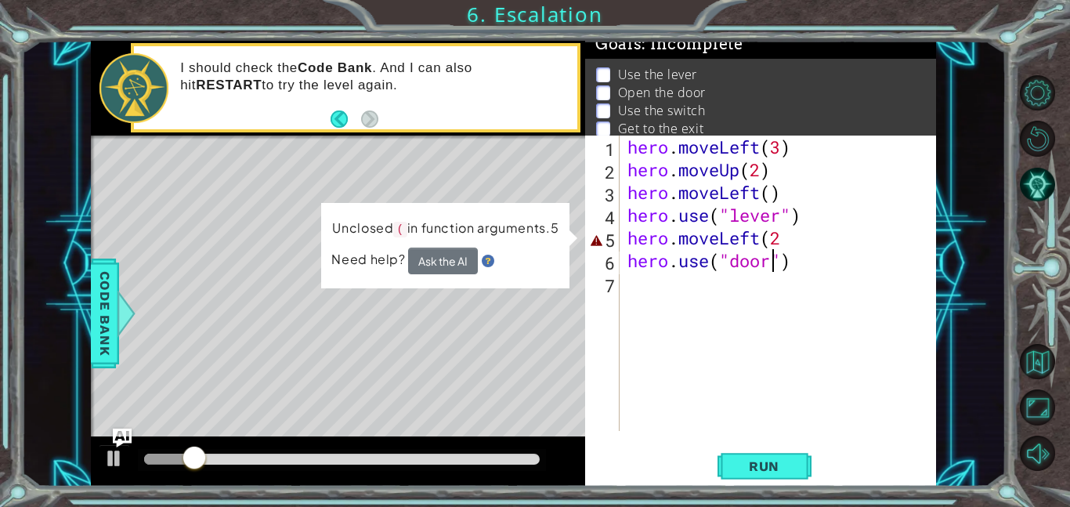
click at [789, 240] on div "hero . moveLeft ( 3 ) hero . moveUp ( 2 ) hero . moveLeft ( ) hero . use ( "lev…" at bounding box center [782, 306] width 316 height 341
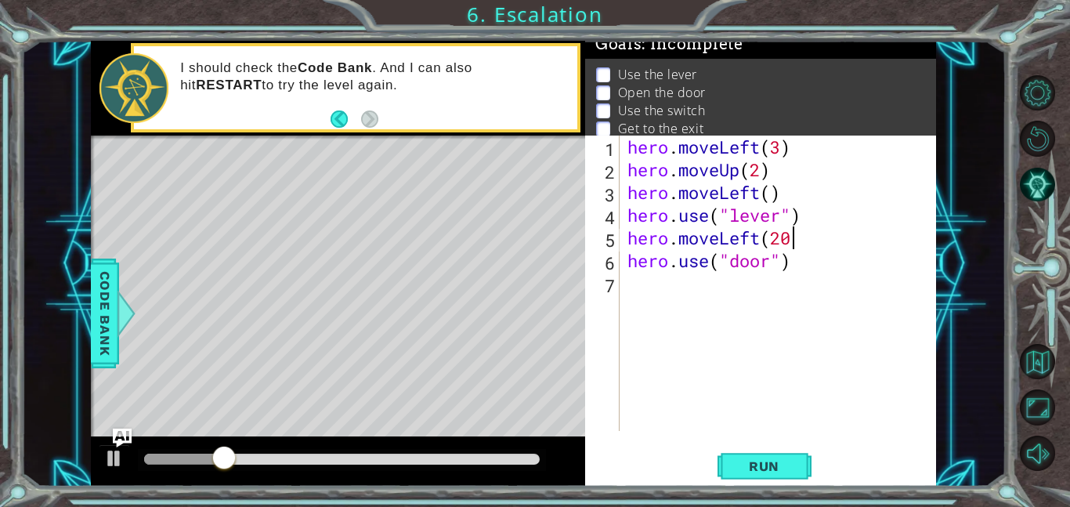
type textarea "hero.moveLeft(2"
click at [760, 451] on button "Run" at bounding box center [765, 465] width 94 height 35
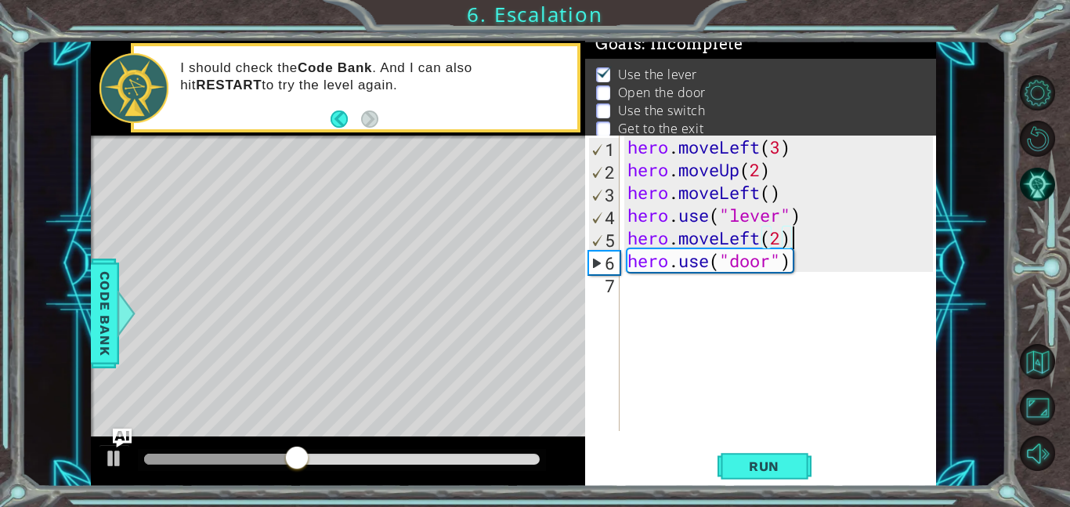
click at [776, 239] on div "hero . moveLeft ( 3 ) hero . moveUp ( 2 ) hero . moveLeft ( ) hero . use ( "lev…" at bounding box center [782, 306] width 316 height 341
type textarea "hero.moveLeft(1)"
click at [745, 472] on span "Run" at bounding box center [764, 466] width 62 height 16
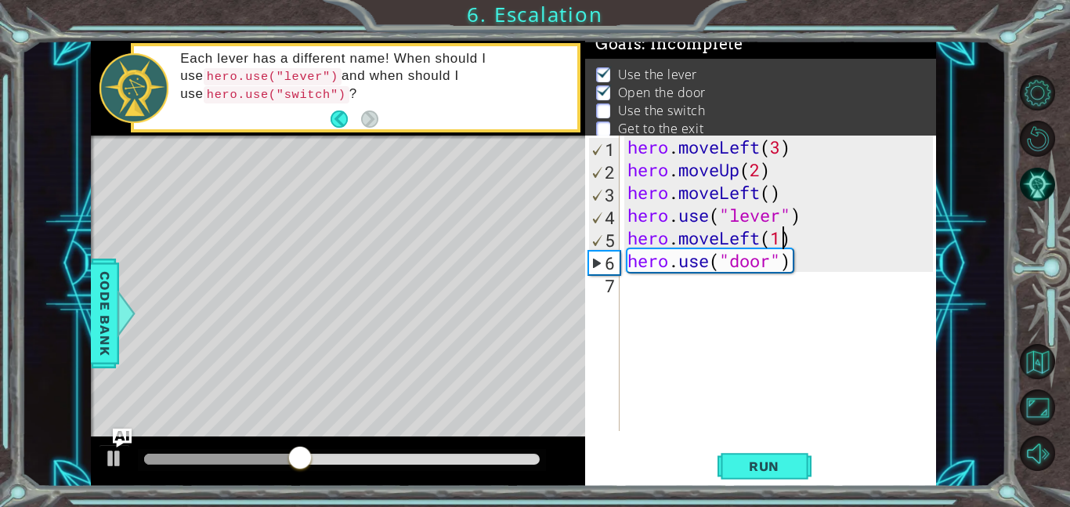
click at [656, 299] on div "hero . moveLeft ( 3 ) hero . moveUp ( 2 ) hero . moveLeft ( ) hero . use ( "lev…" at bounding box center [782, 306] width 316 height 341
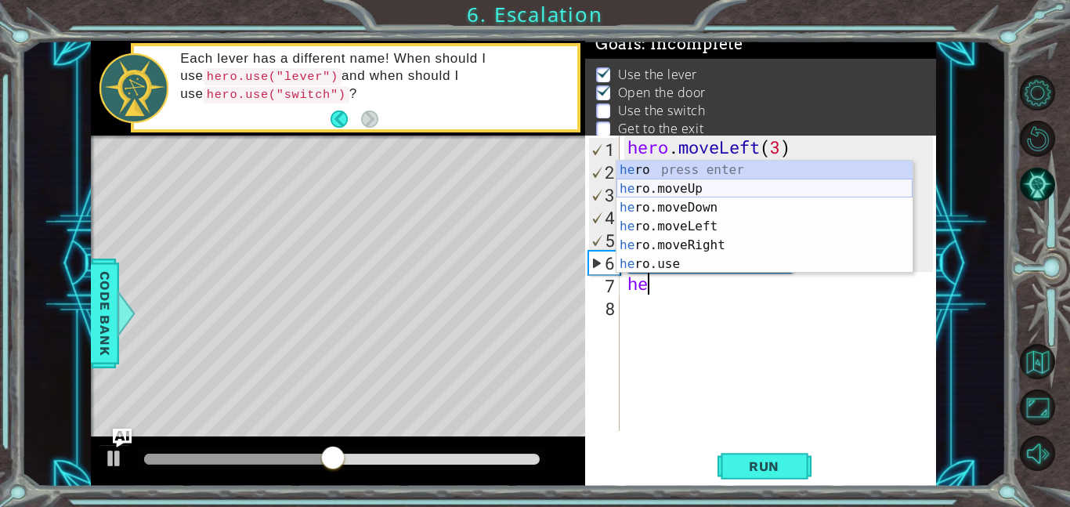
click at [660, 195] on div "he ro press enter he ro.moveUp press enter he ro.moveDown press enter he ro.mov…" at bounding box center [764, 236] width 296 height 150
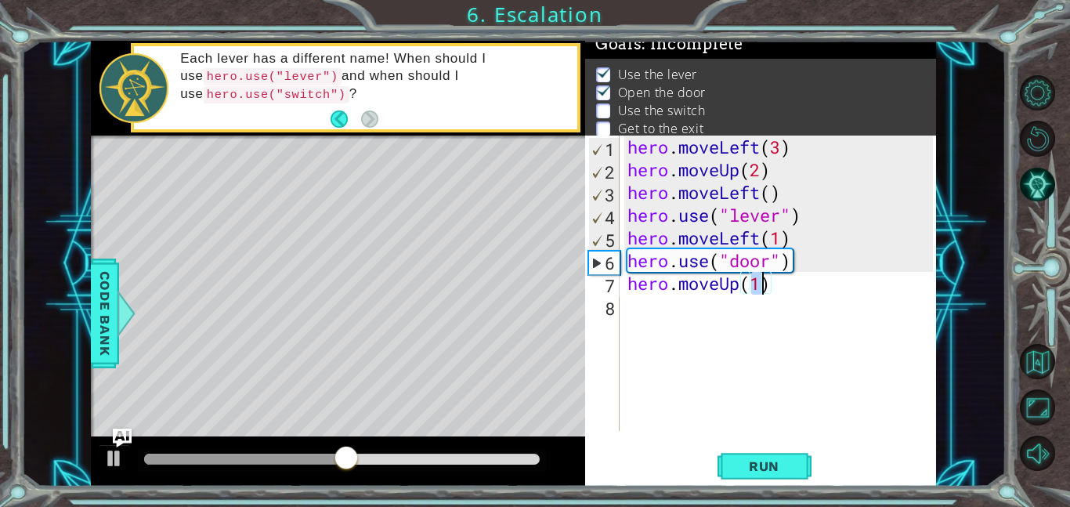
click at [759, 282] on div "hero . moveLeft ( 3 ) hero . moveUp ( 2 ) hero . moveLeft ( ) hero . use ( "lev…" at bounding box center [778, 283] width 309 height 295
click at [759, 282] on div "hero . moveLeft ( 3 ) hero . moveUp ( 2 ) hero . moveLeft ( ) hero . use ( "lev…" at bounding box center [782, 306] width 316 height 341
type textarea "hero.moveUp(2)"
click at [643, 313] on div "hero . moveLeft ( 3 ) hero . moveUp ( 2 ) hero . moveLeft ( ) hero . use ( "lev…" at bounding box center [782, 306] width 316 height 341
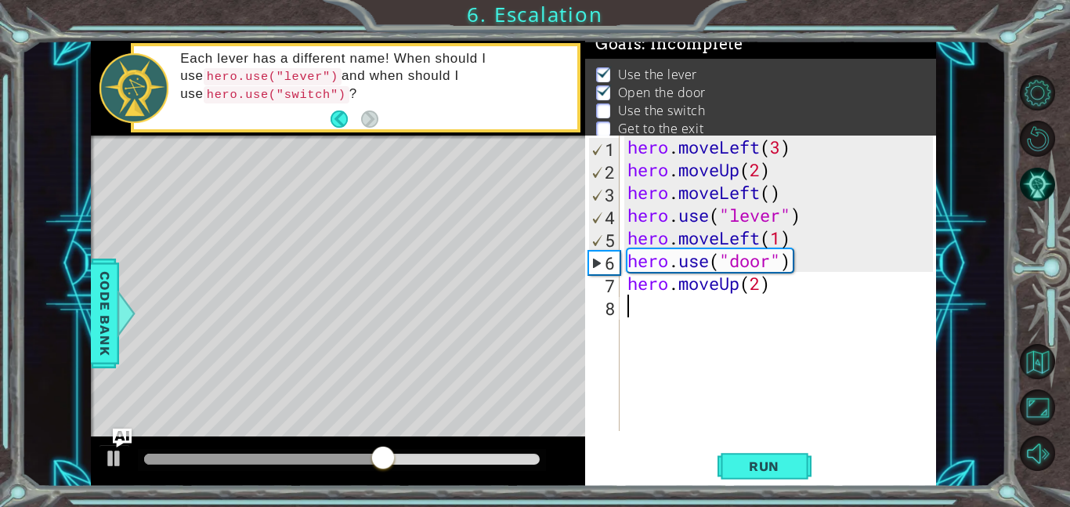
scroll to position [0, 0]
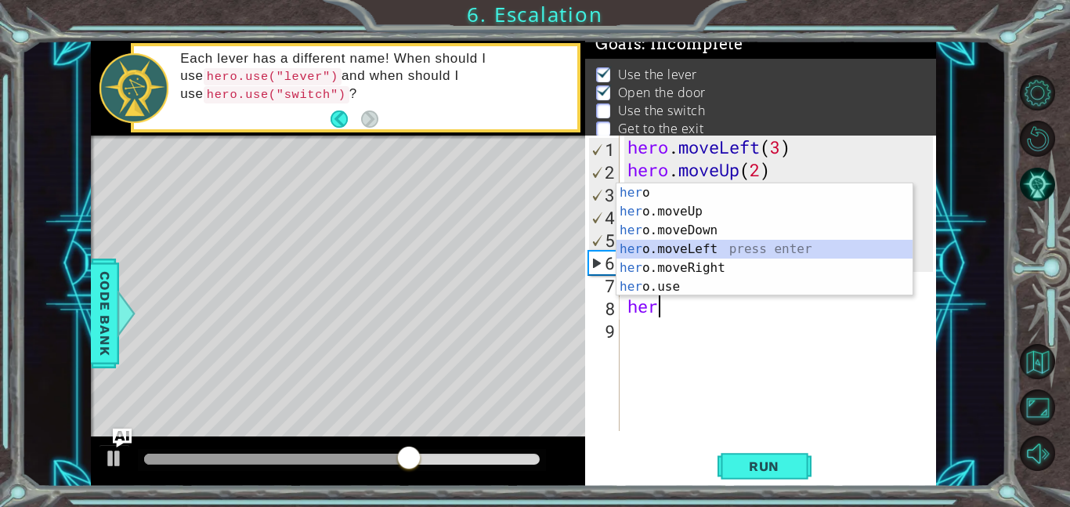
click at [689, 251] on div "her o press enter her o.moveUp press enter her o.moveDown press enter her o.mov…" at bounding box center [764, 258] width 296 height 150
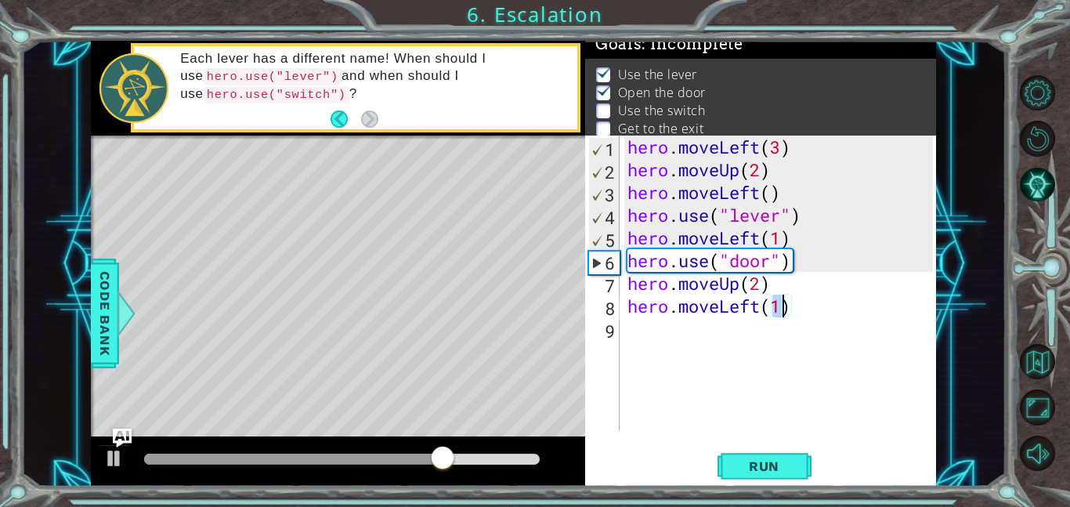
type textarea "hero.moveLeft(2)"
click at [642, 338] on div "hero . moveLeft ( 3 ) hero . moveUp ( 2 ) hero . moveLeft ( ) hero . use ( "lev…" at bounding box center [782, 306] width 316 height 341
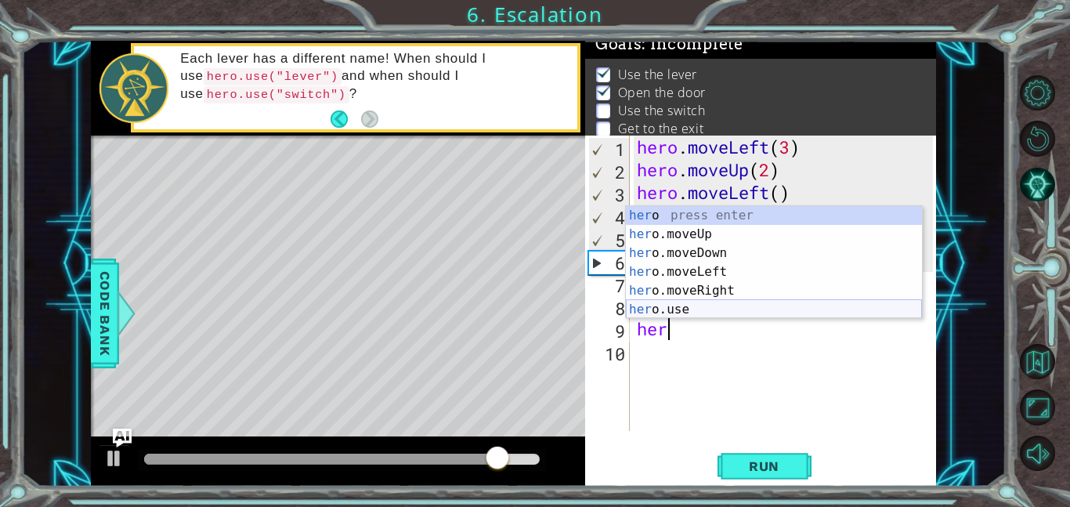
click at [665, 310] on div "her o press enter her o.moveUp press enter her o.moveDown press enter her o.mov…" at bounding box center [774, 281] width 296 height 150
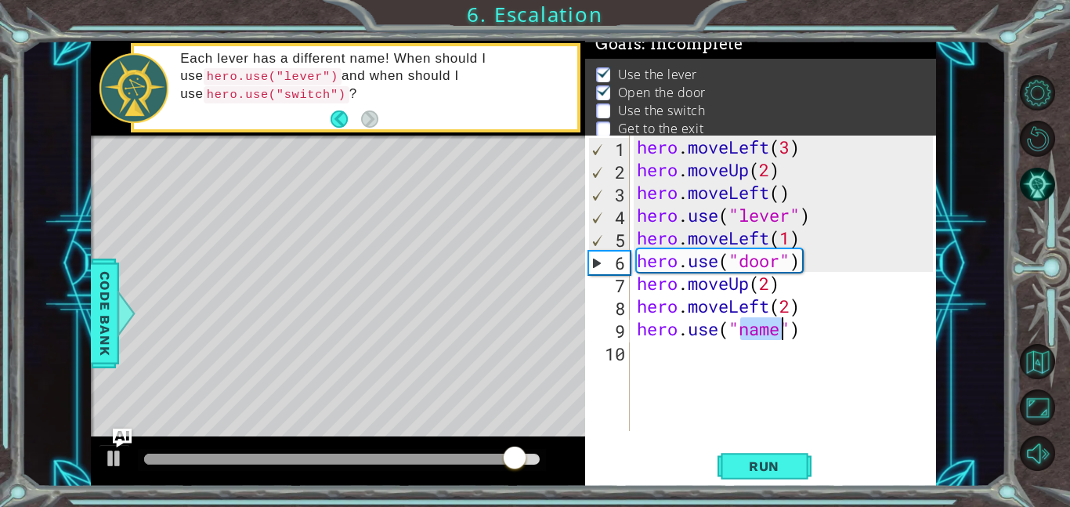
click at [772, 331] on div "hero . moveLeft ( 3 ) hero . moveUp ( 2 ) hero . moveLeft ( ) hero . use ( "lev…" at bounding box center [783, 283] width 298 height 295
click at [772, 331] on div "hero . moveLeft ( 3 ) hero . moveUp ( 2 ) hero . moveLeft ( ) hero . use ( "lev…" at bounding box center [787, 306] width 307 height 341
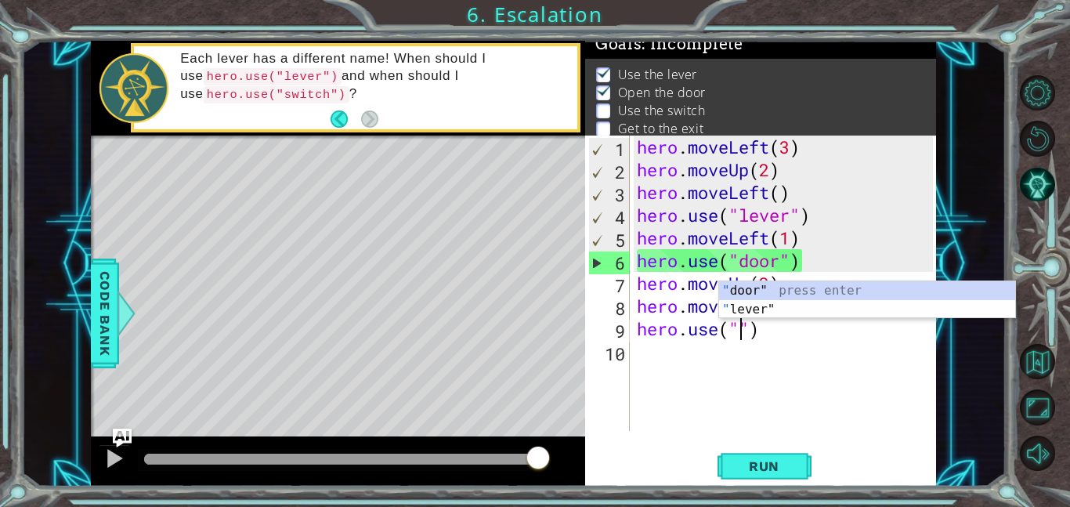
scroll to position [0, 5]
click at [760, 311] on div "" door" press enter " lever" press enter" at bounding box center [867, 318] width 296 height 75
type textarea "hero.use("lever")"
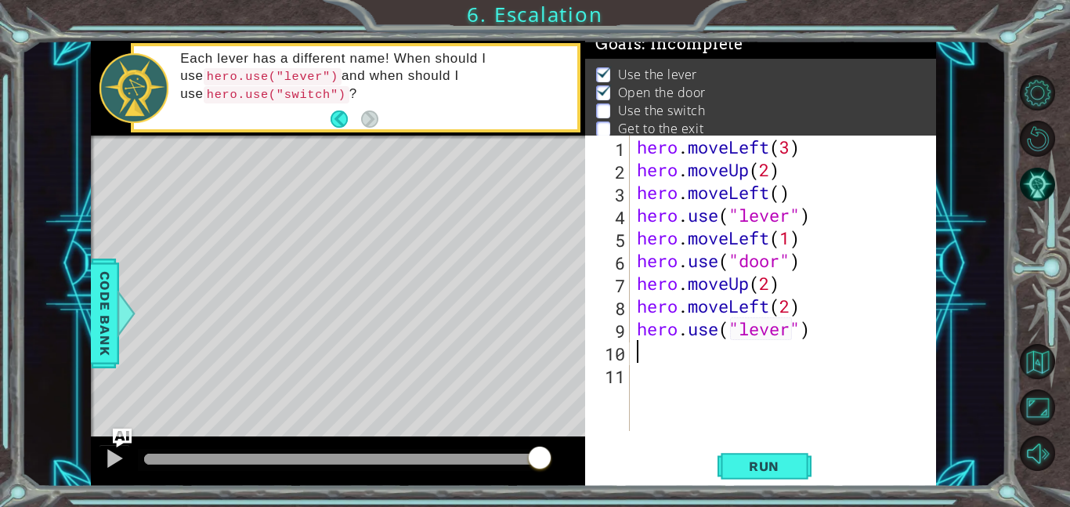
scroll to position [0, 0]
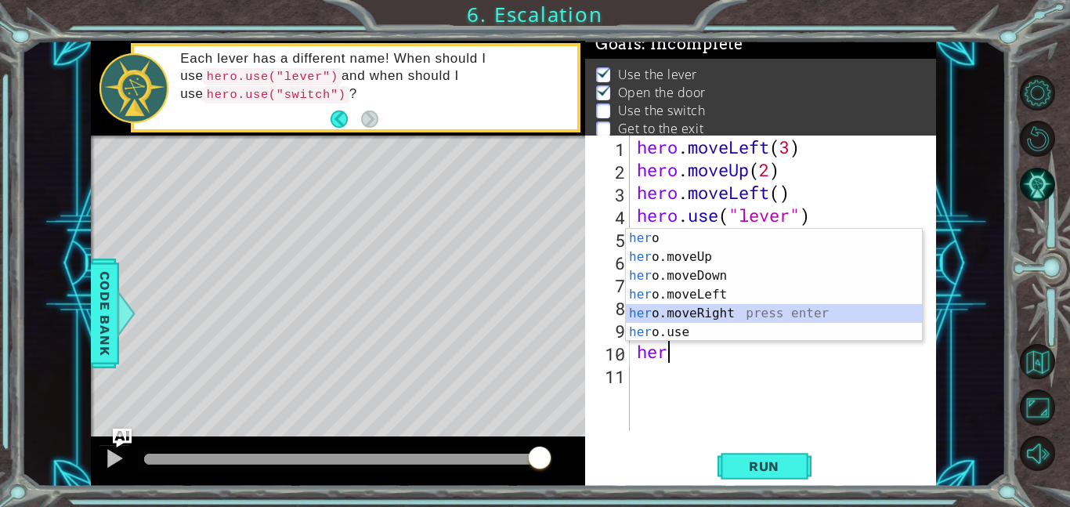
click at [745, 312] on div "her o press enter her o.moveUp press enter her o.moveDown press enter her o.mov…" at bounding box center [774, 304] width 296 height 150
type textarea "hero.moveRight(1)"
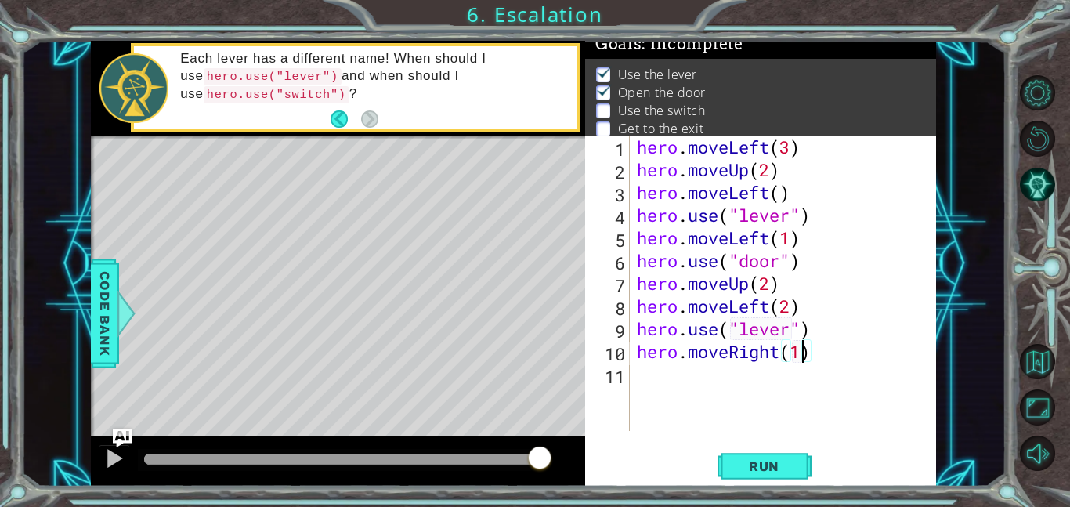
scroll to position [0, 7]
click at [685, 370] on div "hero . moveLeft ( 3 ) hero . moveUp ( 2 ) hero . moveLeft ( ) hero . use ( "lev…" at bounding box center [787, 306] width 307 height 341
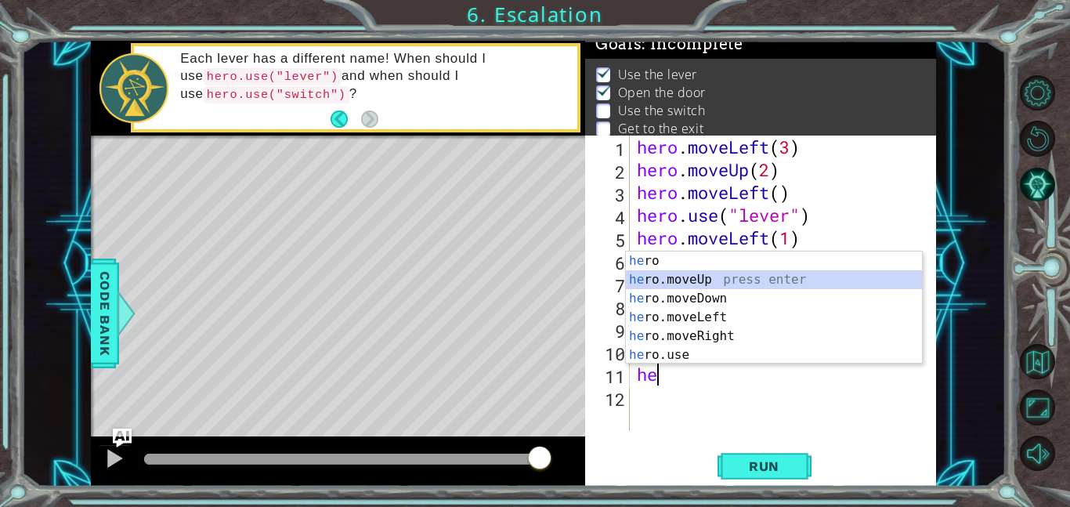
click at [690, 284] on div "he ro press enter he ro.moveUp press enter he ro.moveDown press enter he ro.mov…" at bounding box center [774, 326] width 296 height 150
type textarea "hero.moveUp(1)"
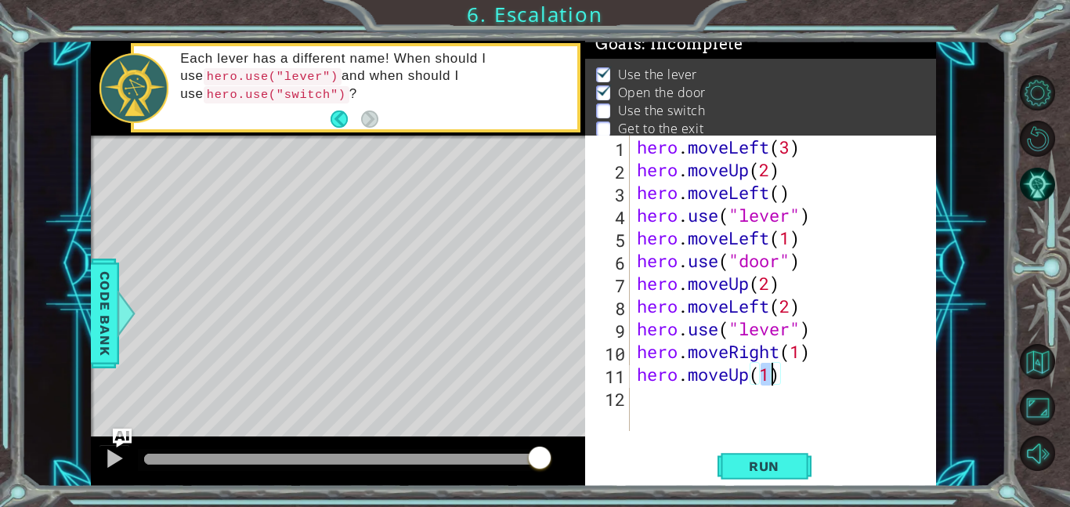
click at [658, 399] on div "hero . moveLeft ( 3 ) hero . moveUp ( 2 ) hero . moveLeft ( ) hero . use ( "lev…" at bounding box center [787, 306] width 307 height 341
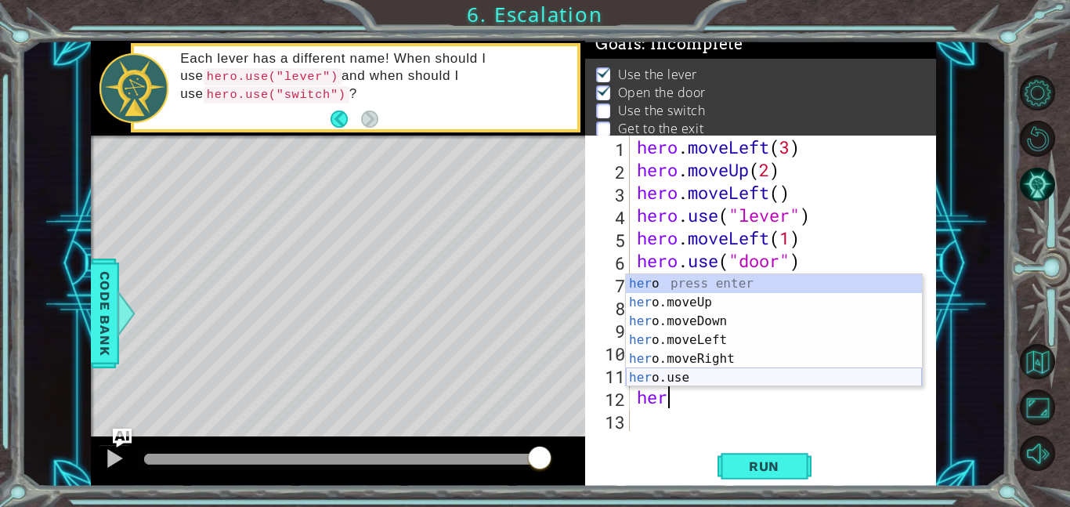
click at [671, 373] on div "her o press enter her o.moveUp press enter her o.moveDown press enter her o.mov…" at bounding box center [774, 349] width 296 height 150
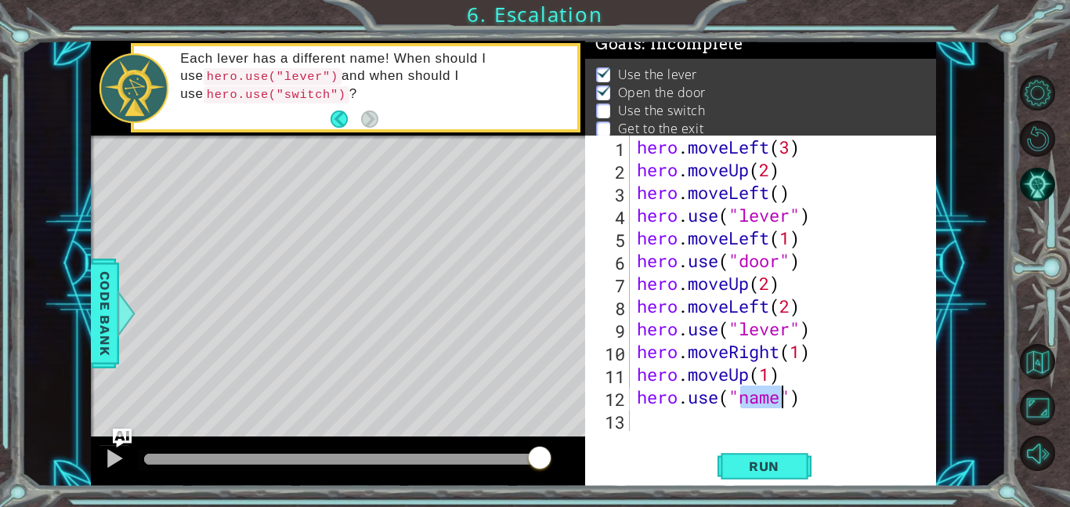
scroll to position [0, 5]
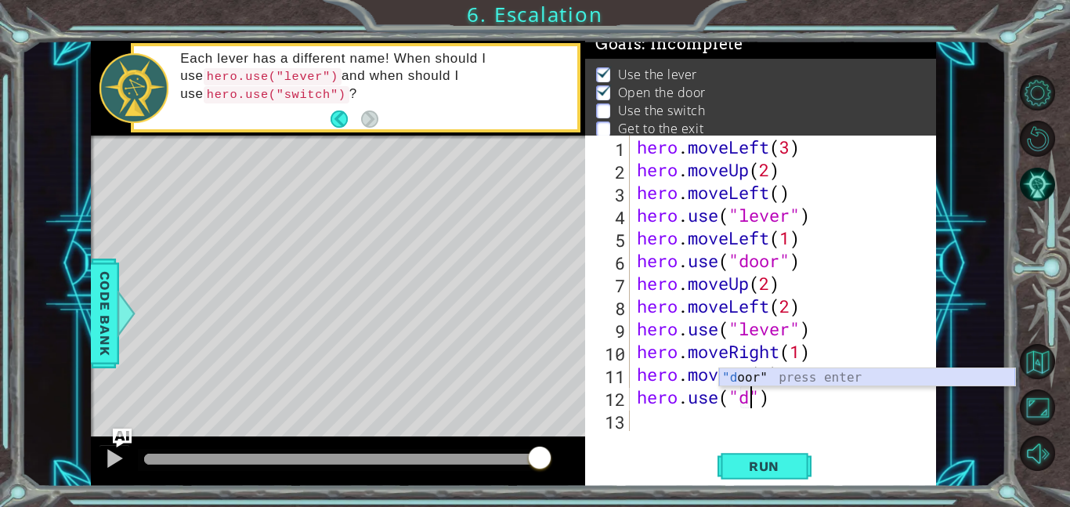
click at [750, 373] on div ""d oor" press enter" at bounding box center [867, 396] width 296 height 56
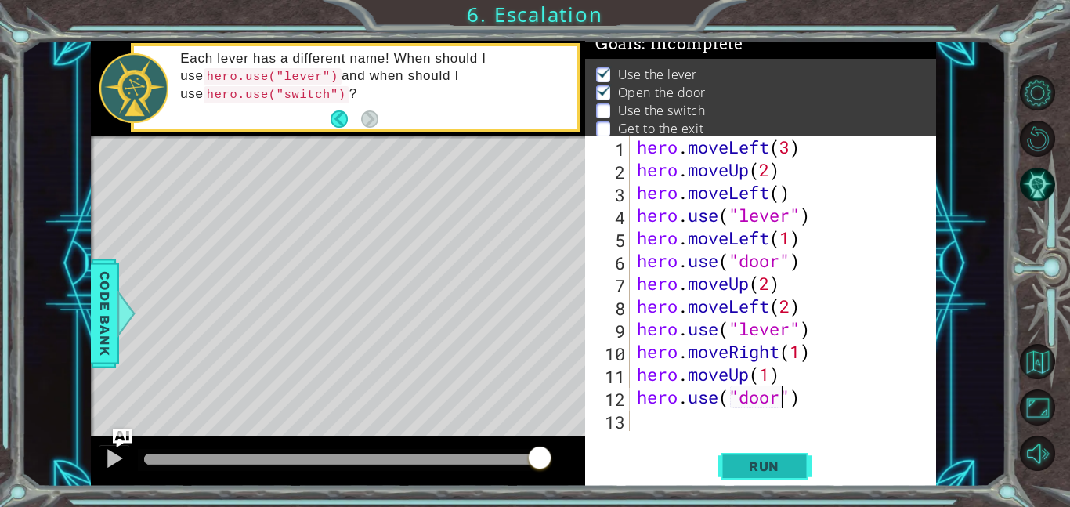
click at [744, 472] on span "Run" at bounding box center [764, 466] width 62 height 16
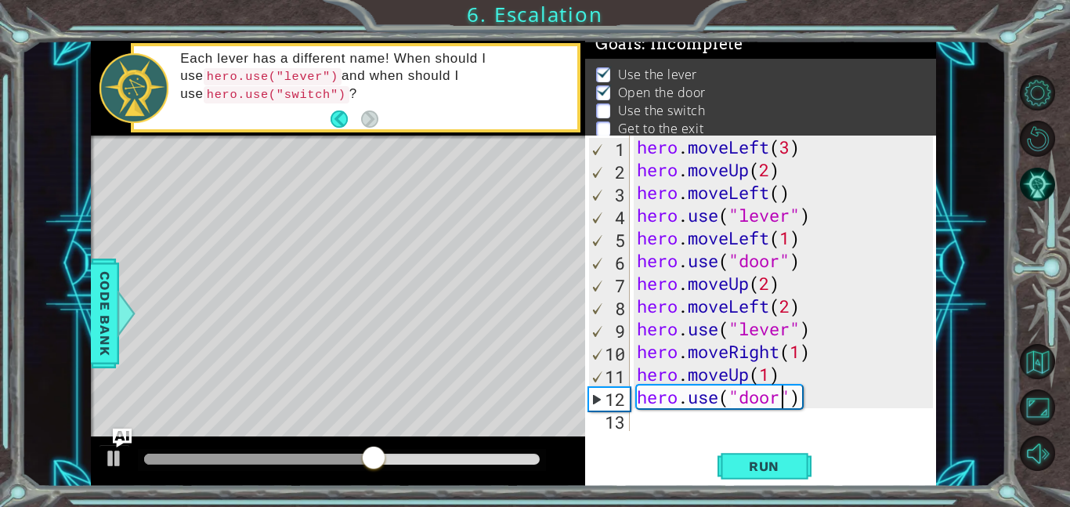
click at [754, 304] on div "hero . moveLeft ( 3 ) hero . moveUp ( 2 ) hero . moveLeft ( ) hero . use ( "lev…" at bounding box center [787, 306] width 307 height 341
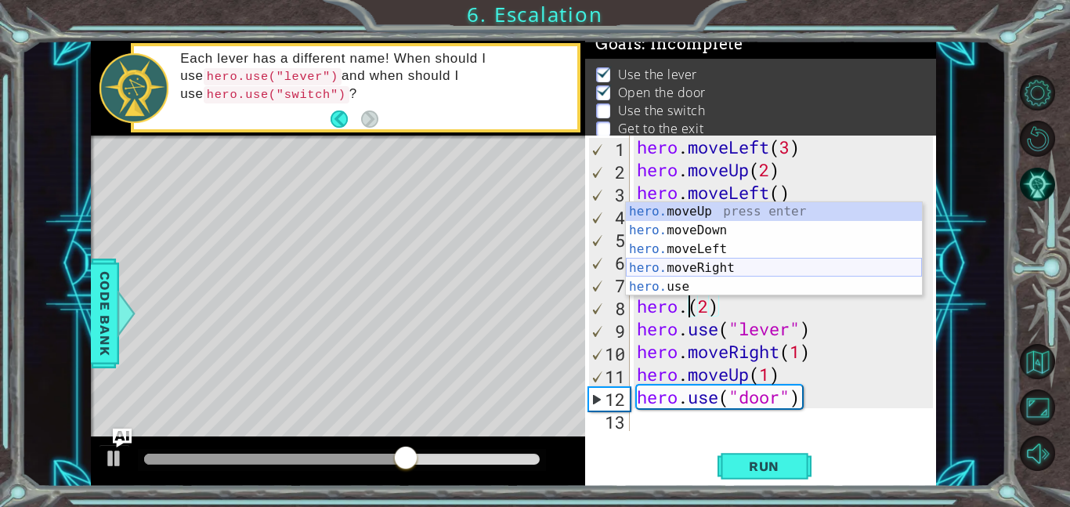
click at [706, 267] on div "hero. moveUp press enter hero. moveDown press enter hero. moveLeft press enter …" at bounding box center [774, 268] width 296 height 132
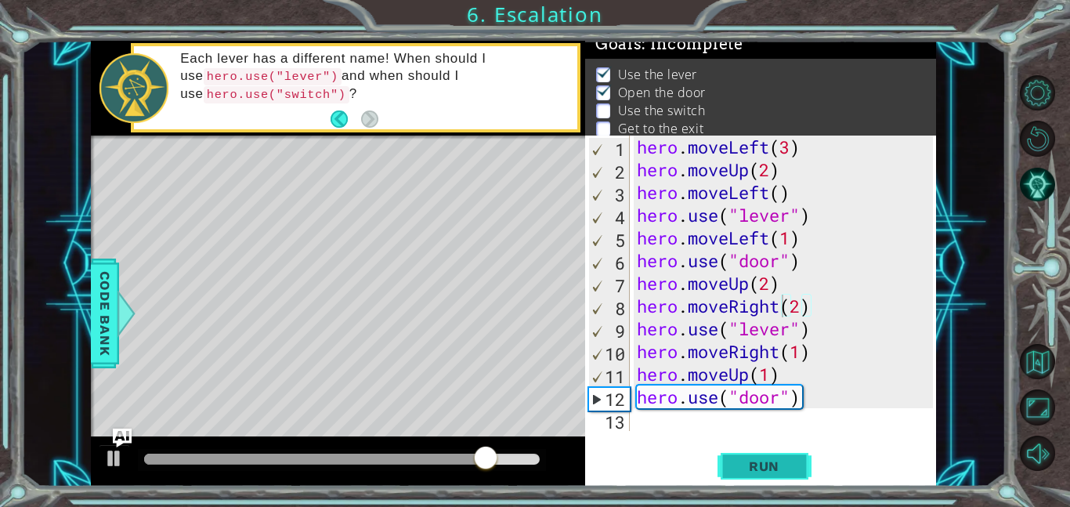
click at [770, 465] on span "Run" at bounding box center [764, 466] width 62 height 16
click at [791, 308] on div "hero . moveLeft ( 3 ) hero . moveUp ( 2 ) hero . moveLeft ( ) hero . use ( "lev…" at bounding box center [787, 306] width 307 height 341
click at [747, 460] on span "Run" at bounding box center [764, 466] width 62 height 16
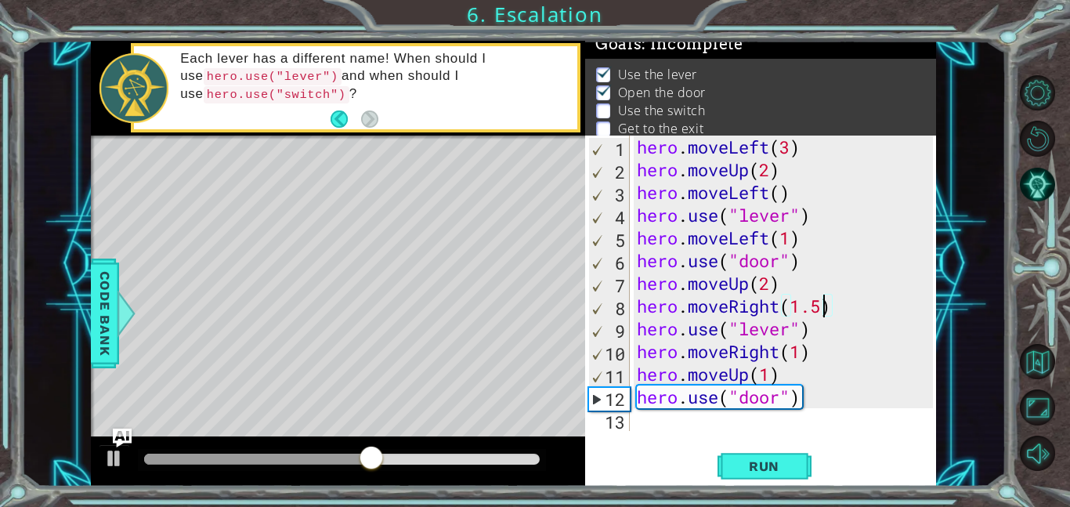
scroll to position [0, 8]
click at [754, 465] on span "Run" at bounding box center [764, 466] width 62 height 16
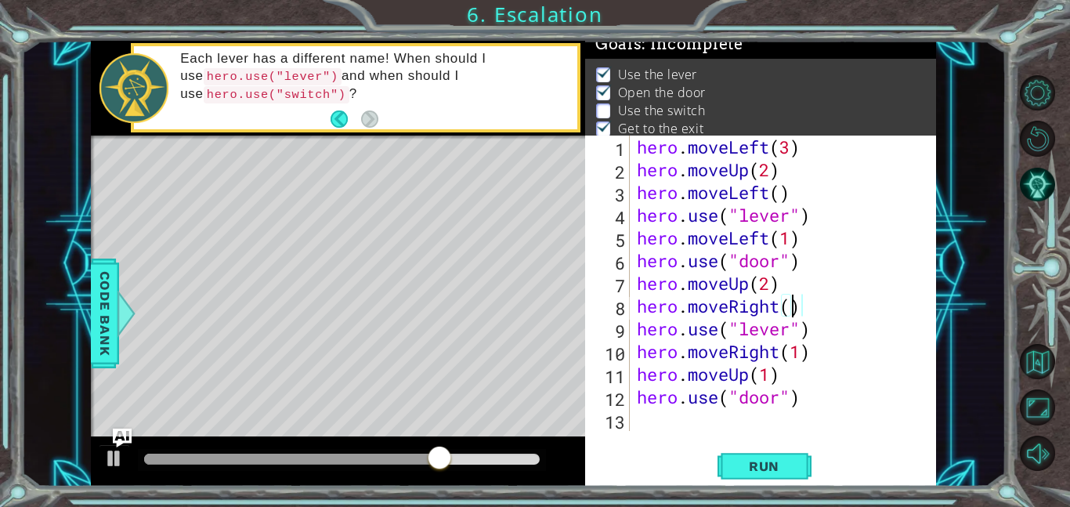
type textarea "hero.moveRight(2)"
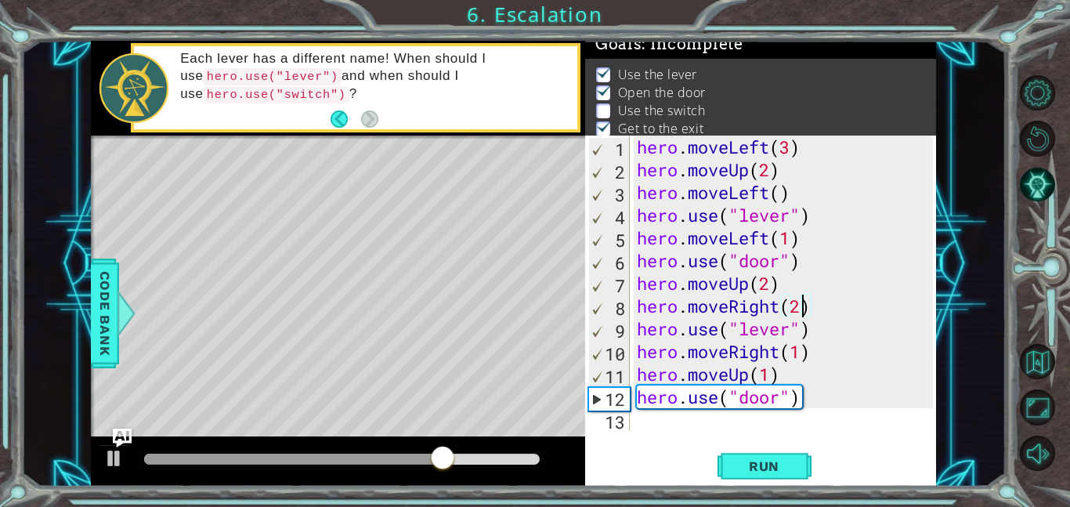
scroll to position [0, 0]
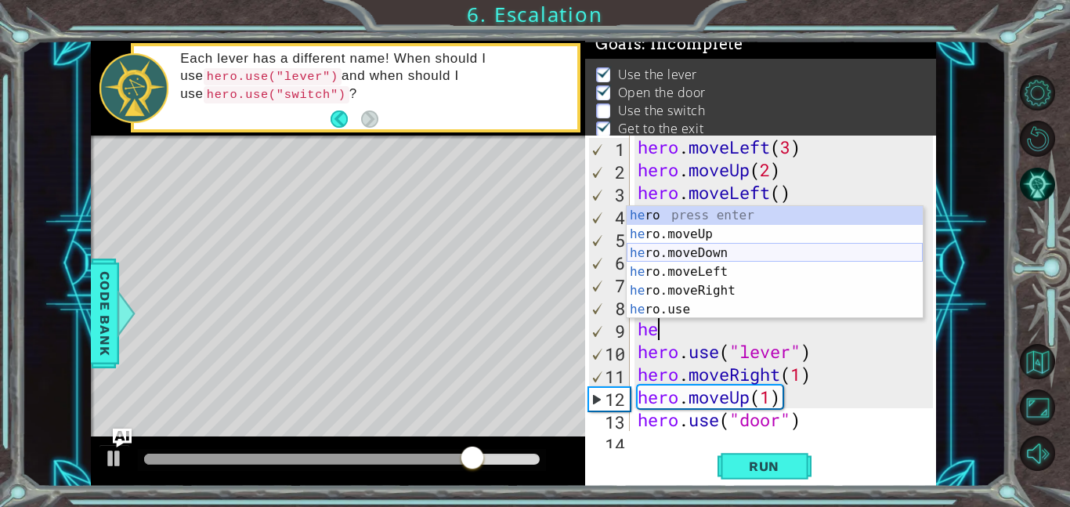
click at [707, 260] on div "he ro press enter he ro.moveUp press enter he ro.moveDown press enter he ro.mov…" at bounding box center [775, 281] width 296 height 150
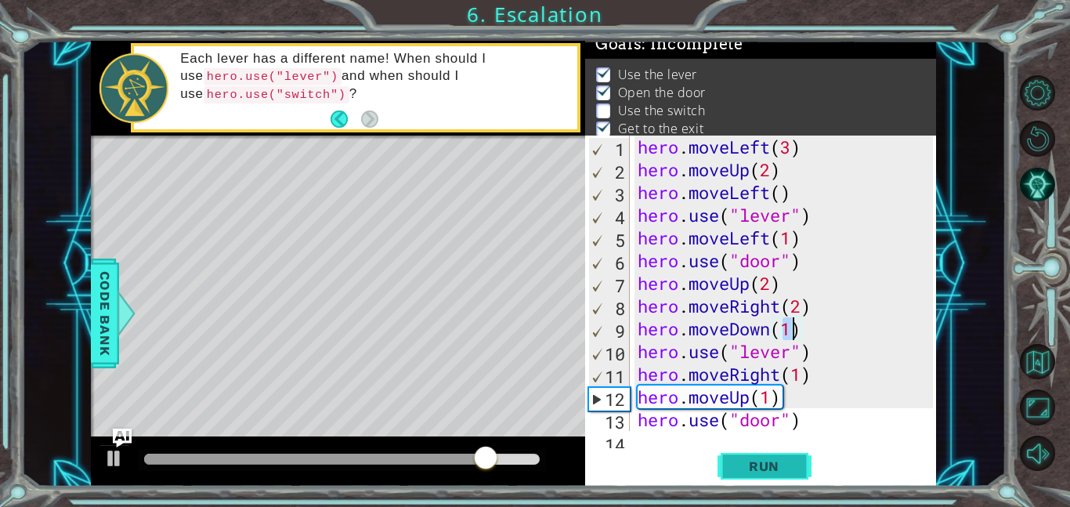
click at [758, 458] on span "Run" at bounding box center [764, 466] width 62 height 16
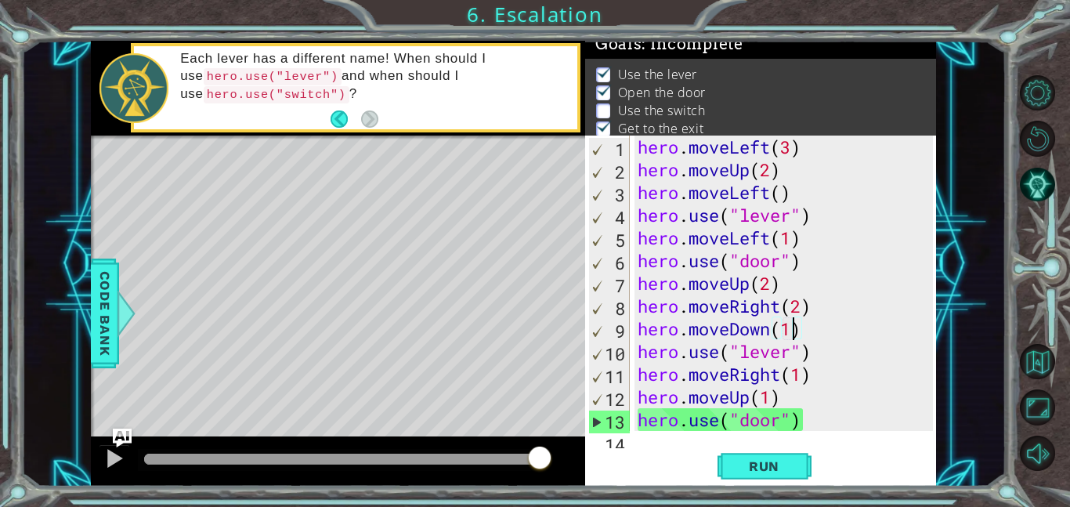
click at [767, 354] on div "hero . moveLeft ( 3 ) hero . moveUp ( 2 ) hero . moveLeft ( ) hero . use ( "lev…" at bounding box center [788, 306] width 306 height 341
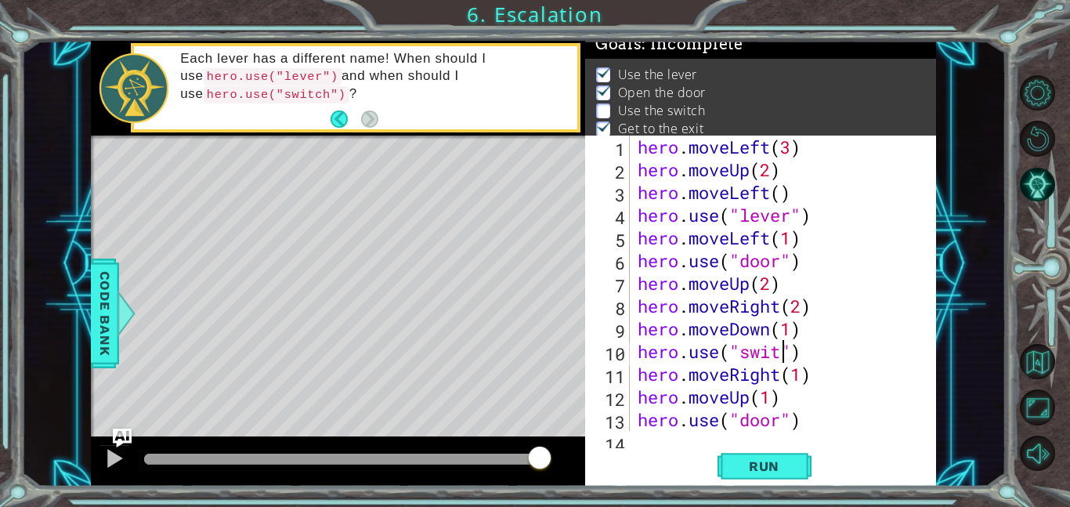
scroll to position [0, 7]
type textarea "hero.use("switch")"
click at [771, 452] on button "Run" at bounding box center [765, 465] width 94 height 35
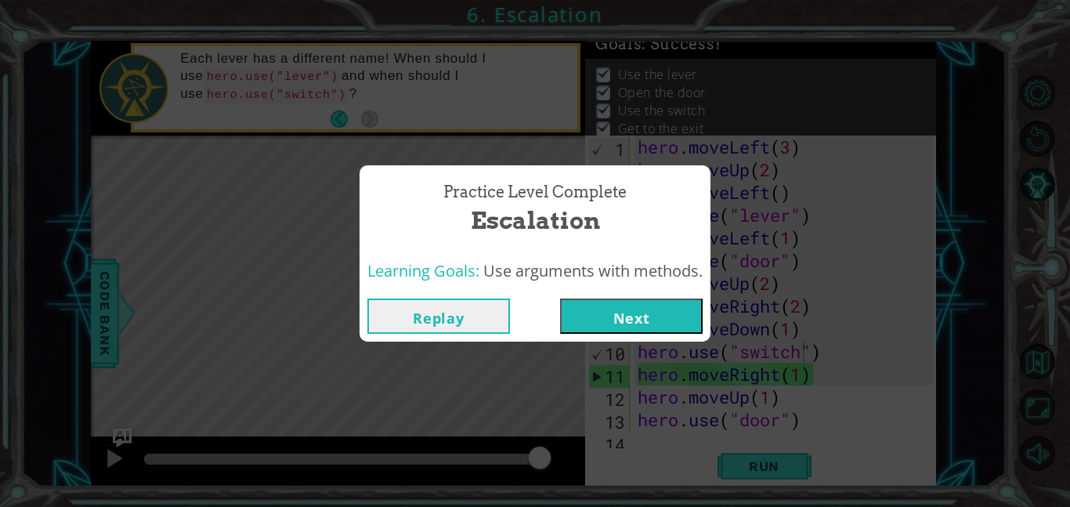
click at [600, 303] on button "Next" at bounding box center [631, 315] width 143 height 35
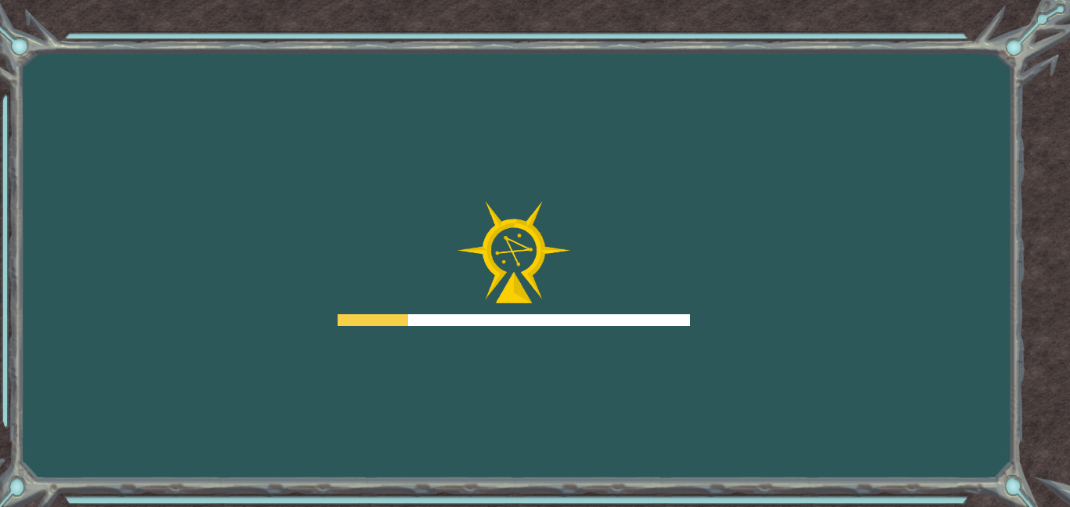
click at [596, 302] on div at bounding box center [514, 263] width 353 height 125
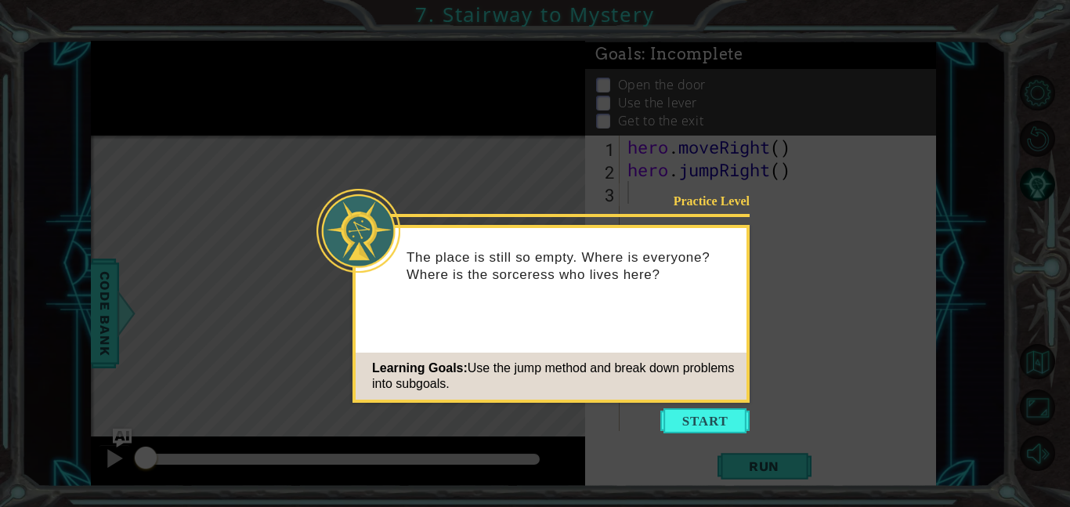
click at [917, 197] on icon at bounding box center [535, 253] width 1070 height 507
click at [691, 414] on button "Start" at bounding box center [704, 420] width 89 height 25
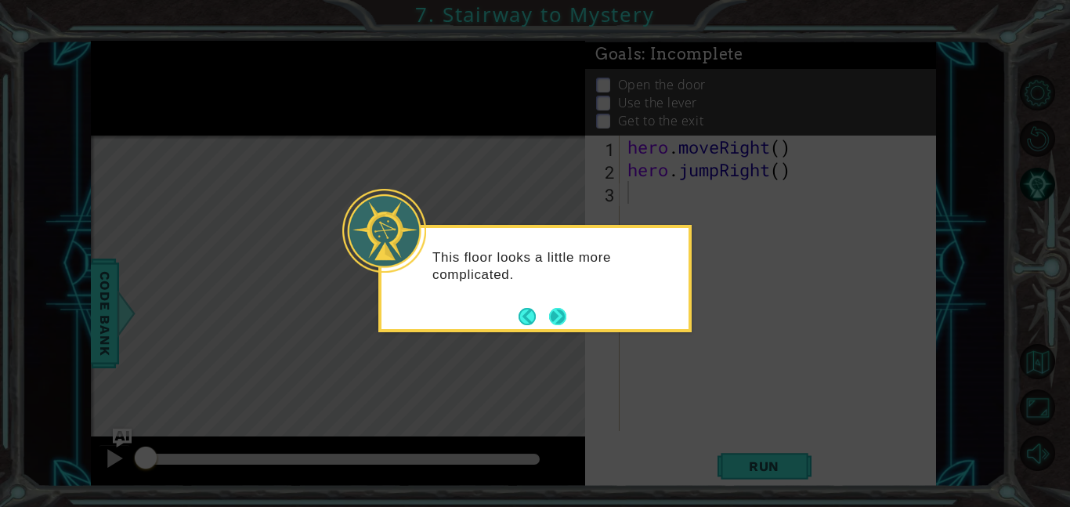
click at [555, 320] on button "Next" at bounding box center [557, 316] width 17 height 17
